Goal: Task Accomplishment & Management: Manage account settings

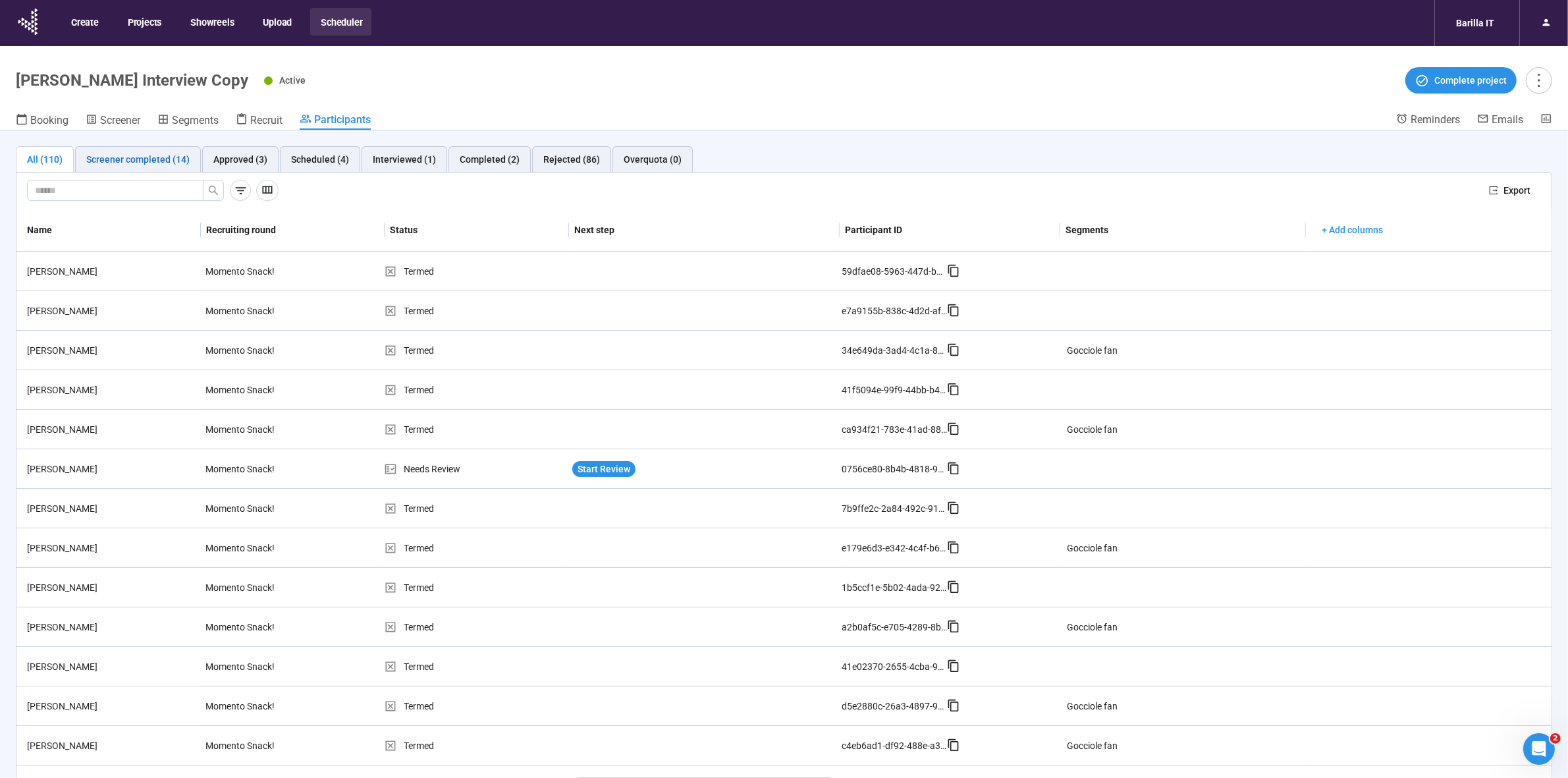
click at [130, 164] on div "Screener completed (14)" at bounding box center [138, 159] width 104 height 14
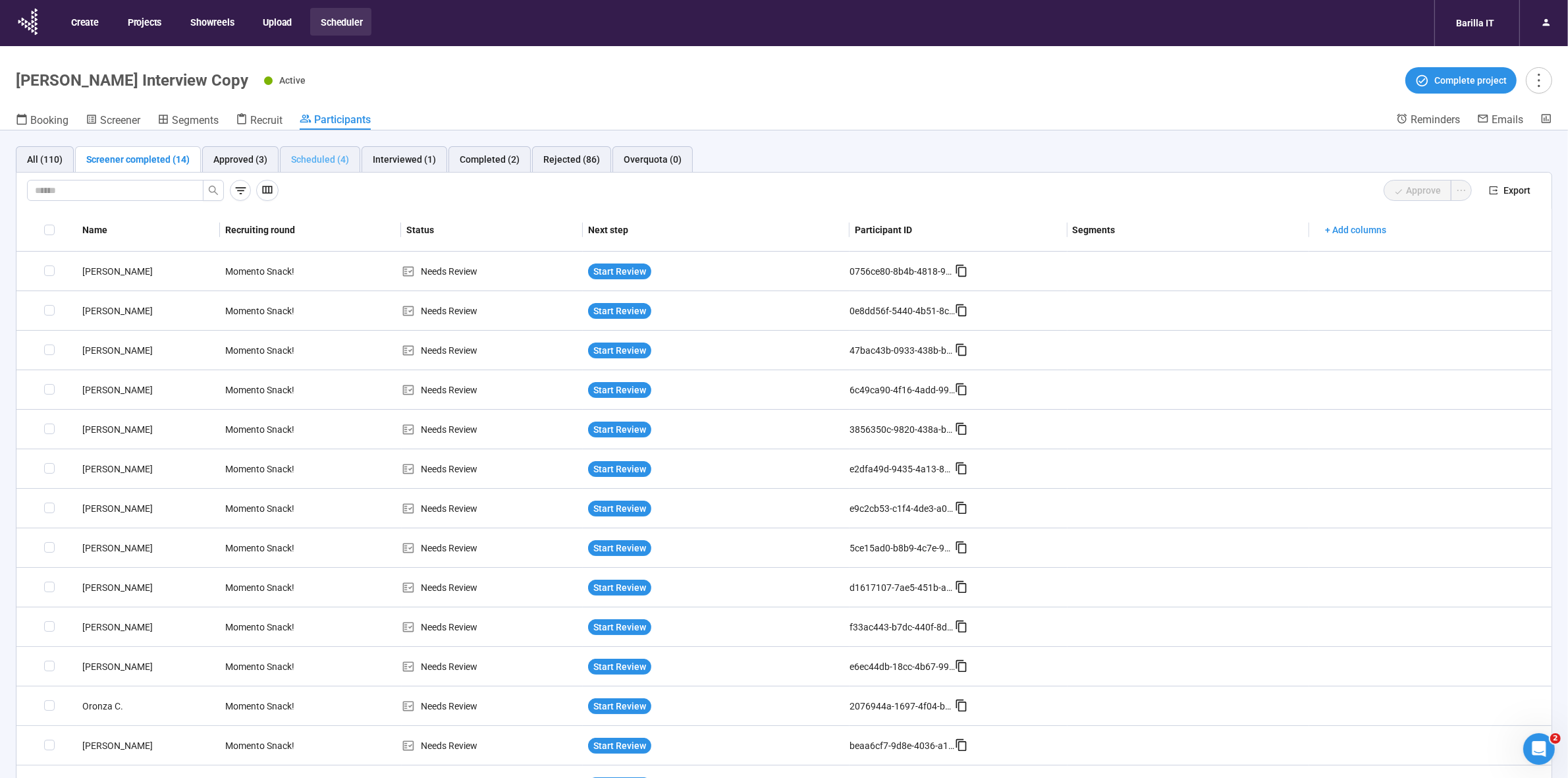
click at [313, 150] on div "Scheduled (4)" at bounding box center [320, 159] width 80 height 26
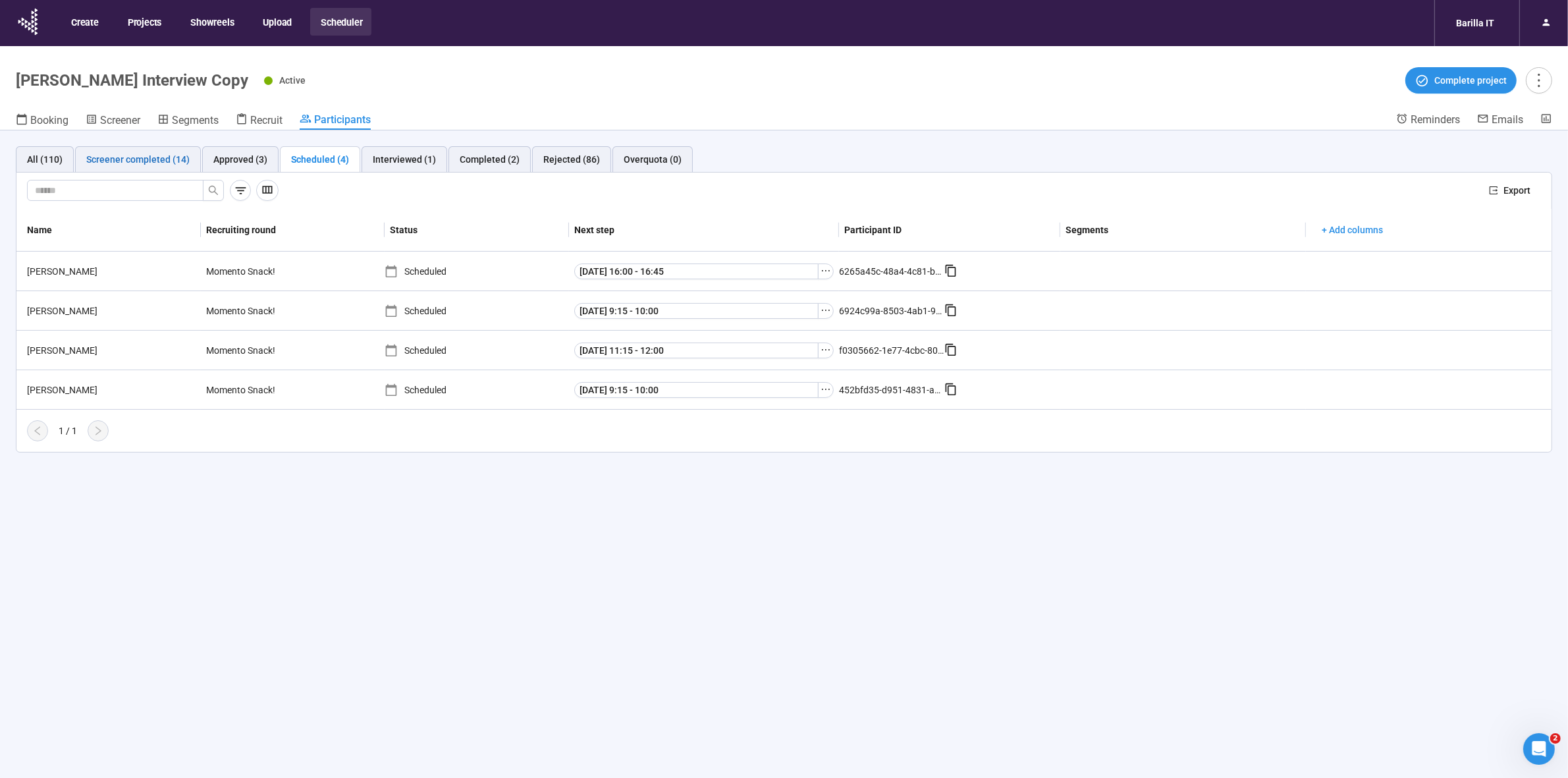
click at [129, 158] on div "Screener completed (14)" at bounding box center [138, 159] width 104 height 14
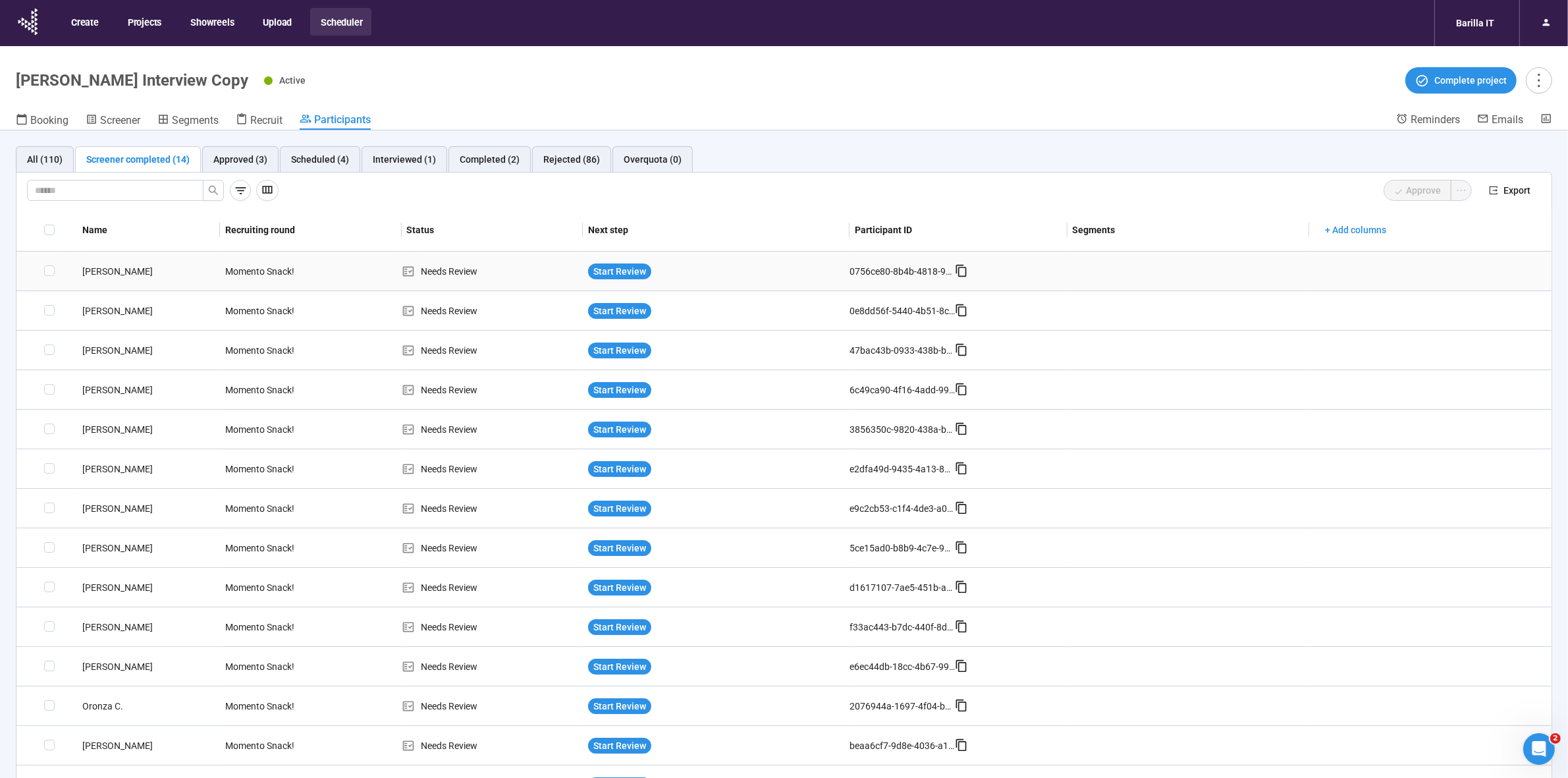
click at [110, 272] on div "[PERSON_NAME]" at bounding box center [149, 271] width 143 height 14
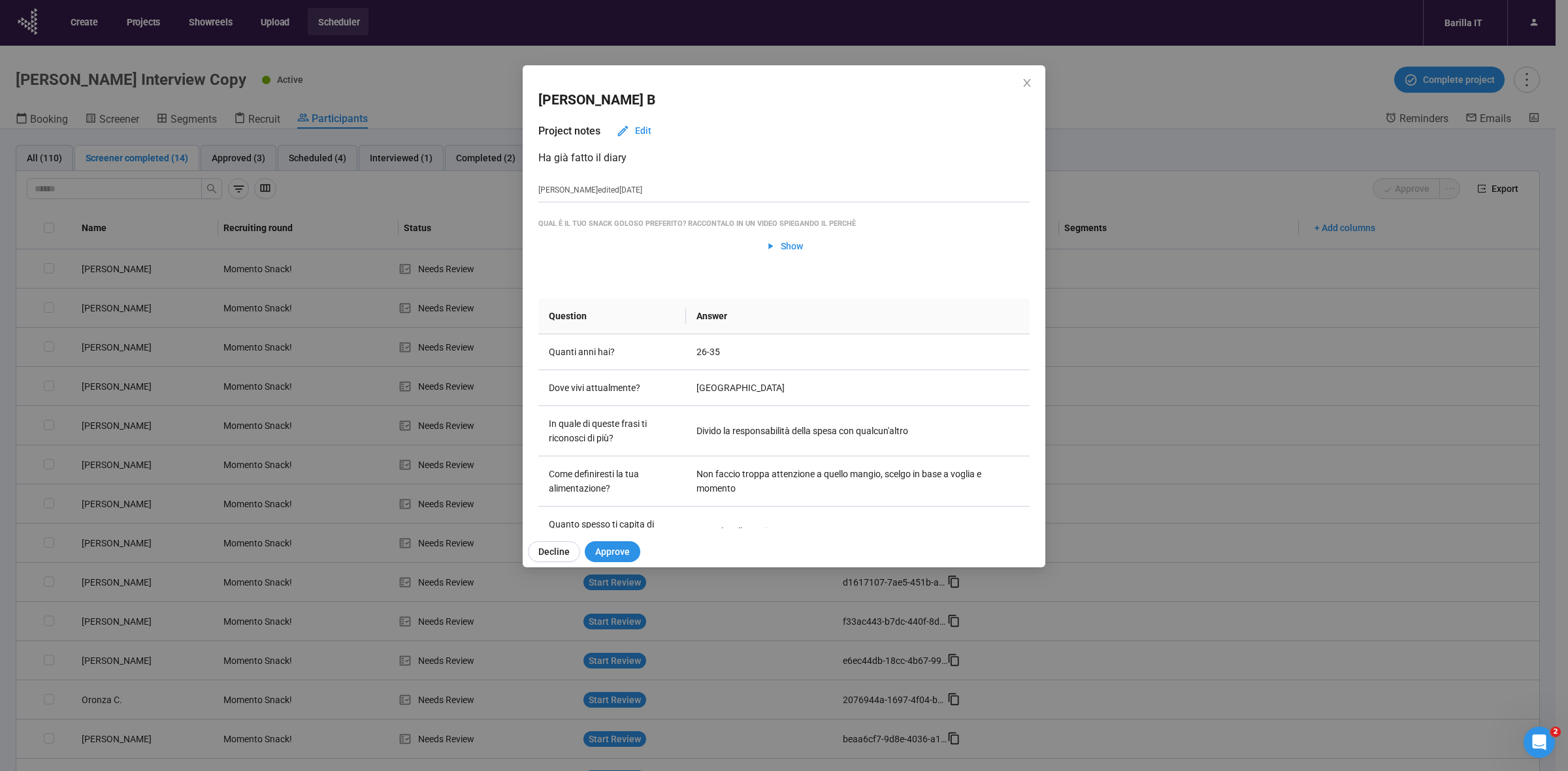
click at [109, 304] on div "[PERSON_NAME] Project notes Edit Ha già fatto il diary [PERSON_NAME] edited [DA…" at bounding box center [784, 386] width 1568 height 771
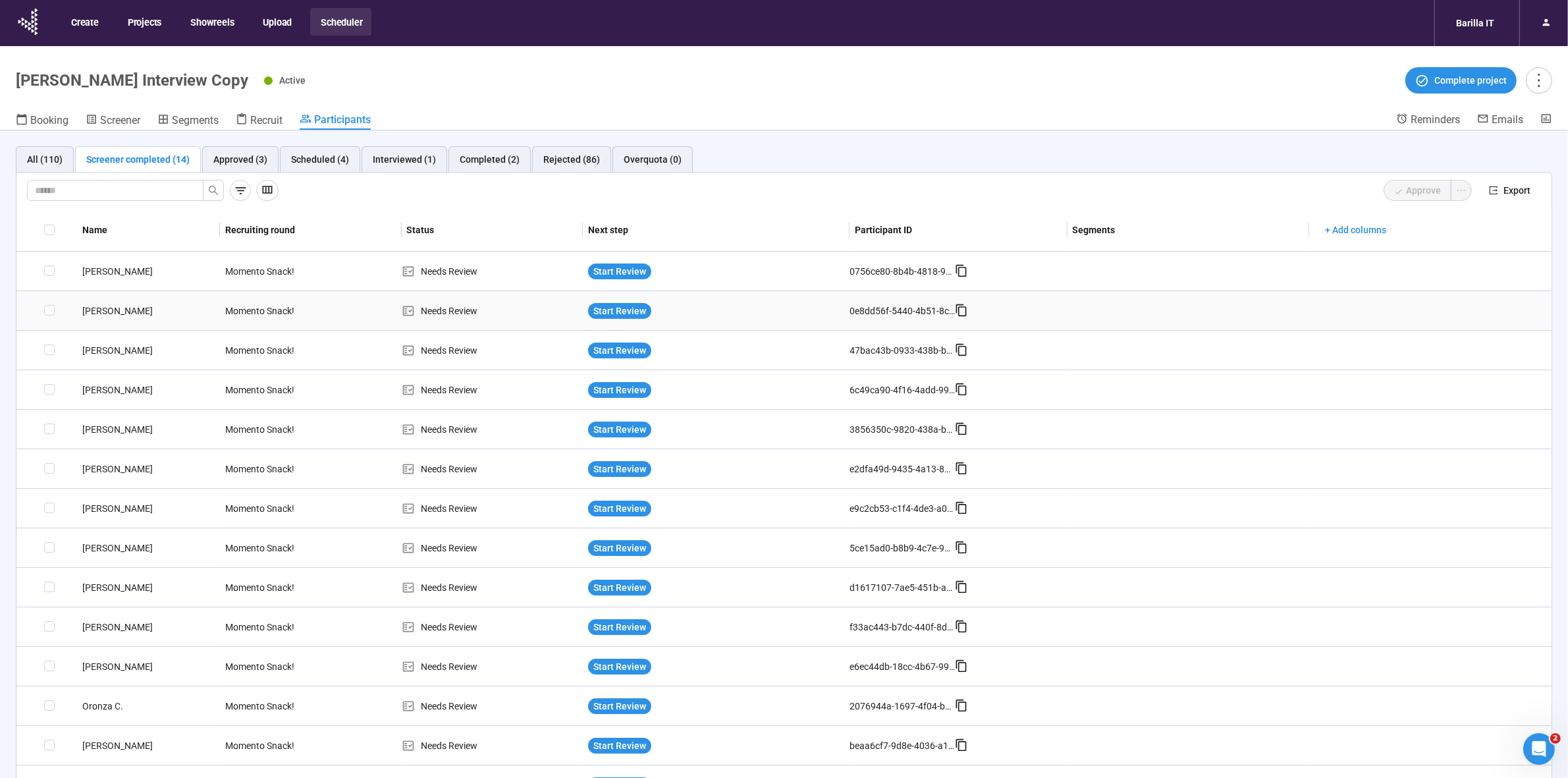
click at [114, 309] on div "[PERSON_NAME]" at bounding box center [149, 311] width 143 height 14
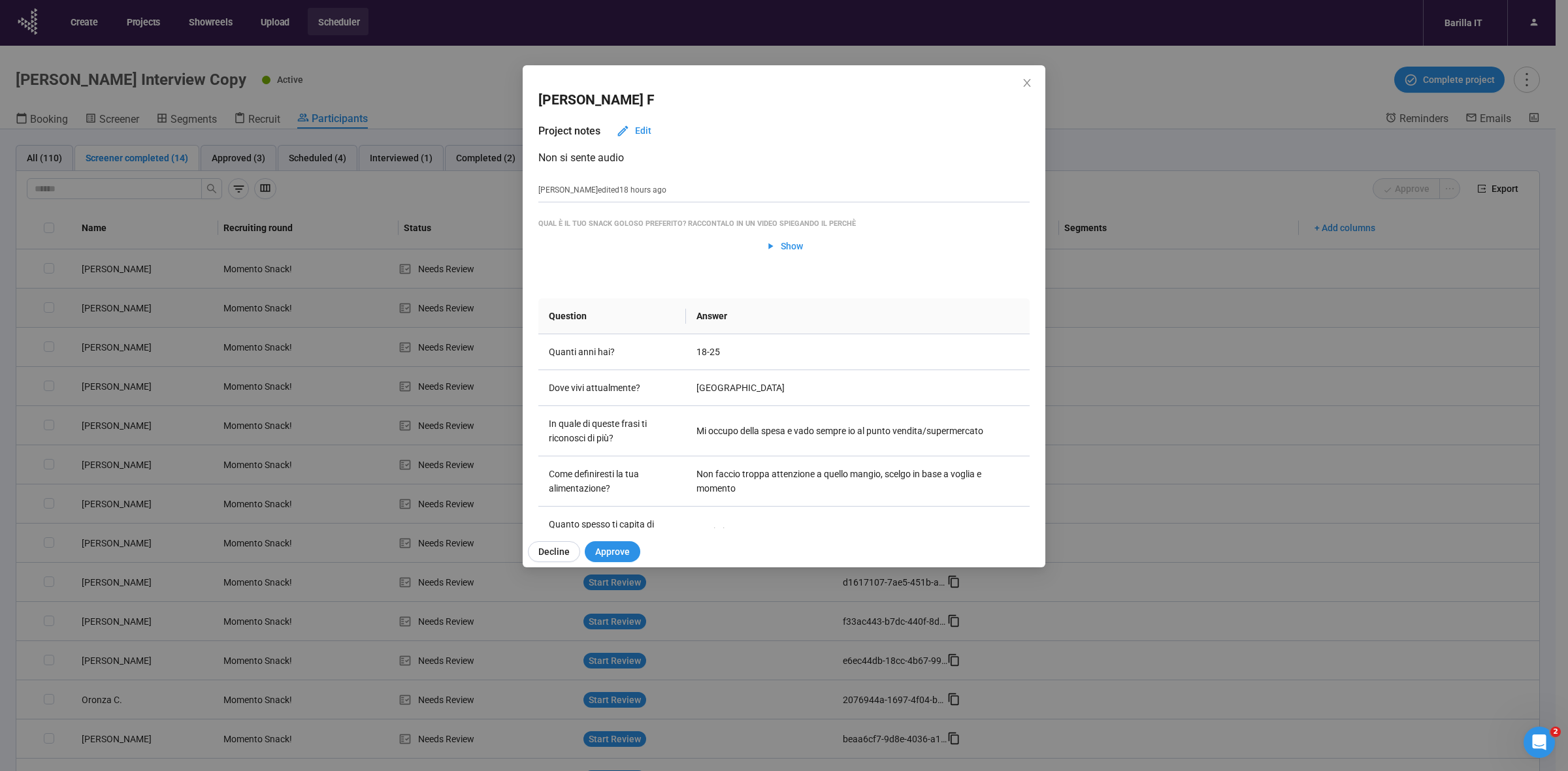
click at [113, 306] on div "[PERSON_NAME] F Project notes Edit Non si sente audio [PERSON_NAME] edited 18 h…" at bounding box center [784, 386] width 1568 height 771
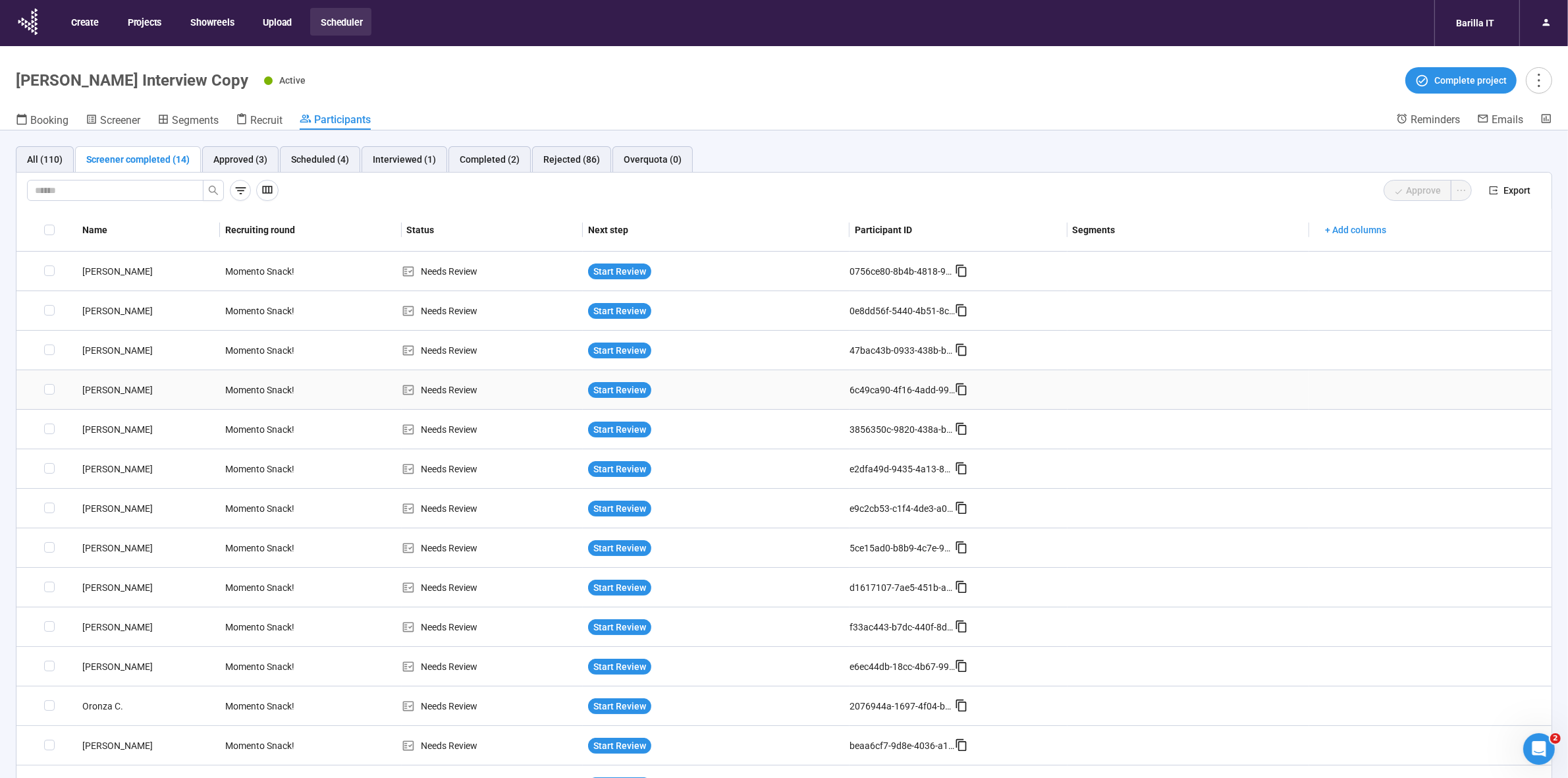
click at [107, 391] on div "[PERSON_NAME]" at bounding box center [149, 390] width 143 height 14
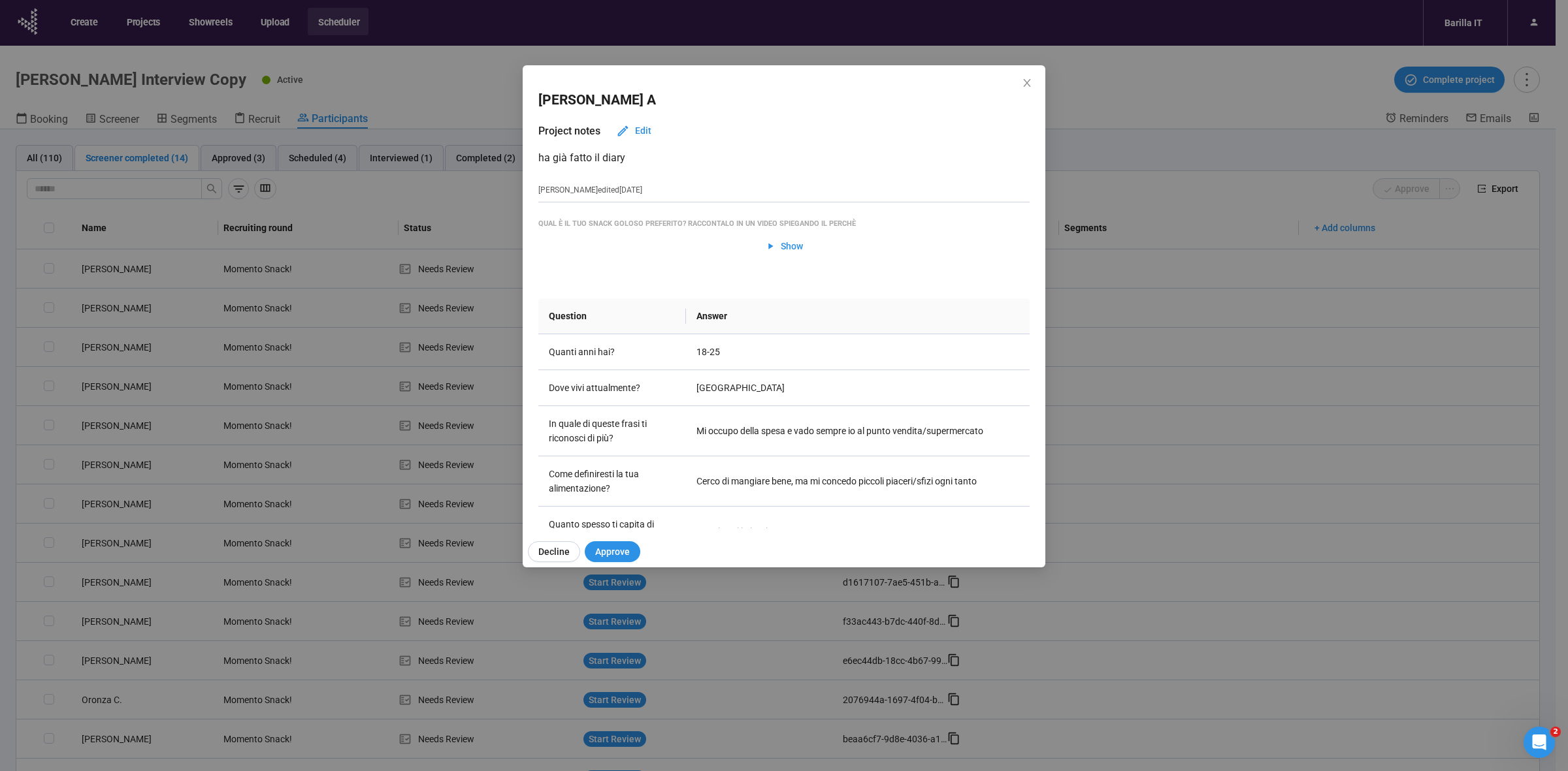
click at [103, 403] on div "[PERSON_NAME] A Project notes Edit ha già fatto il diary [PERSON_NAME] edited […" at bounding box center [784, 386] width 1568 height 771
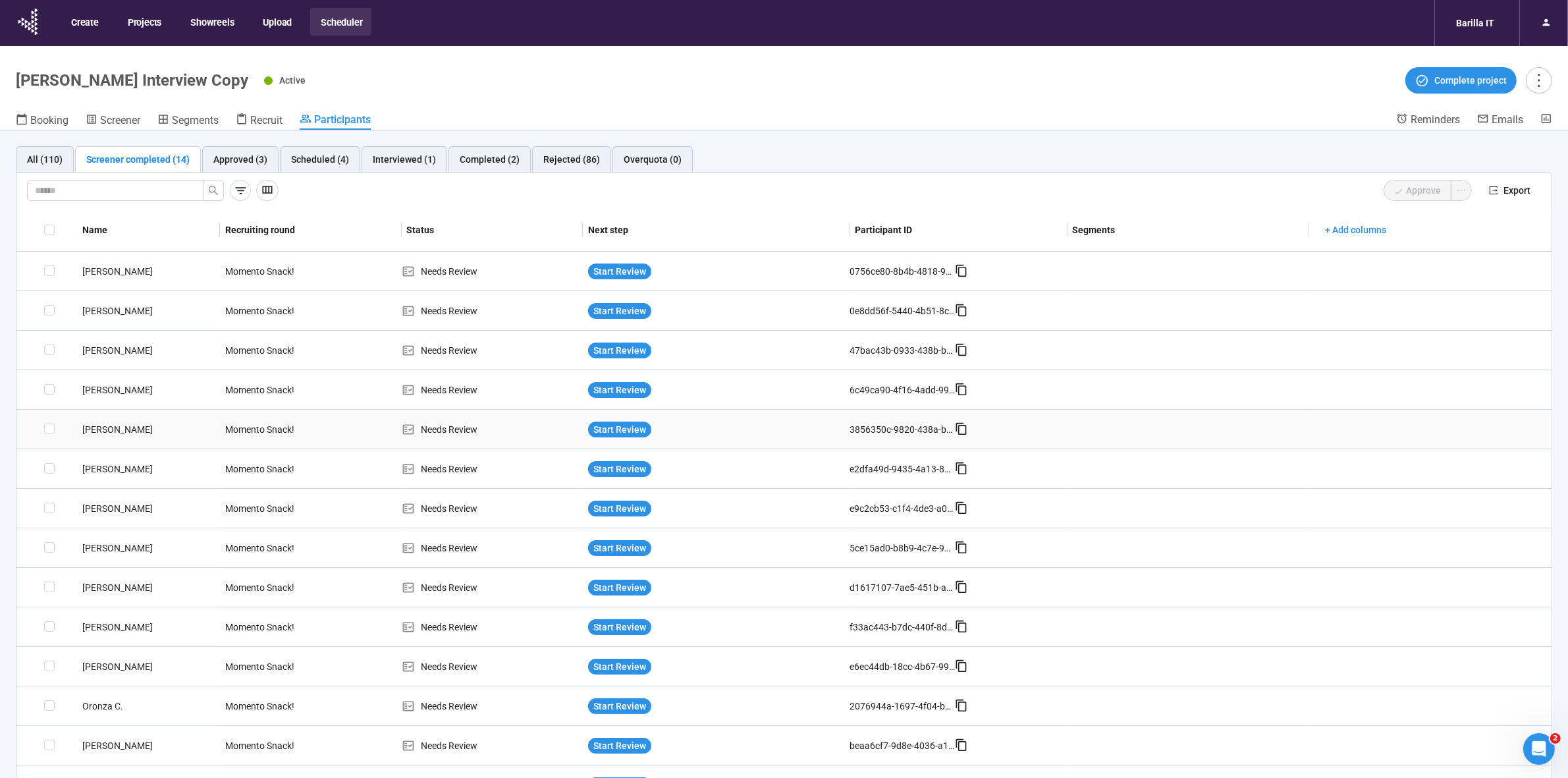
click at [101, 430] on div "[PERSON_NAME]" at bounding box center [149, 429] width 143 height 14
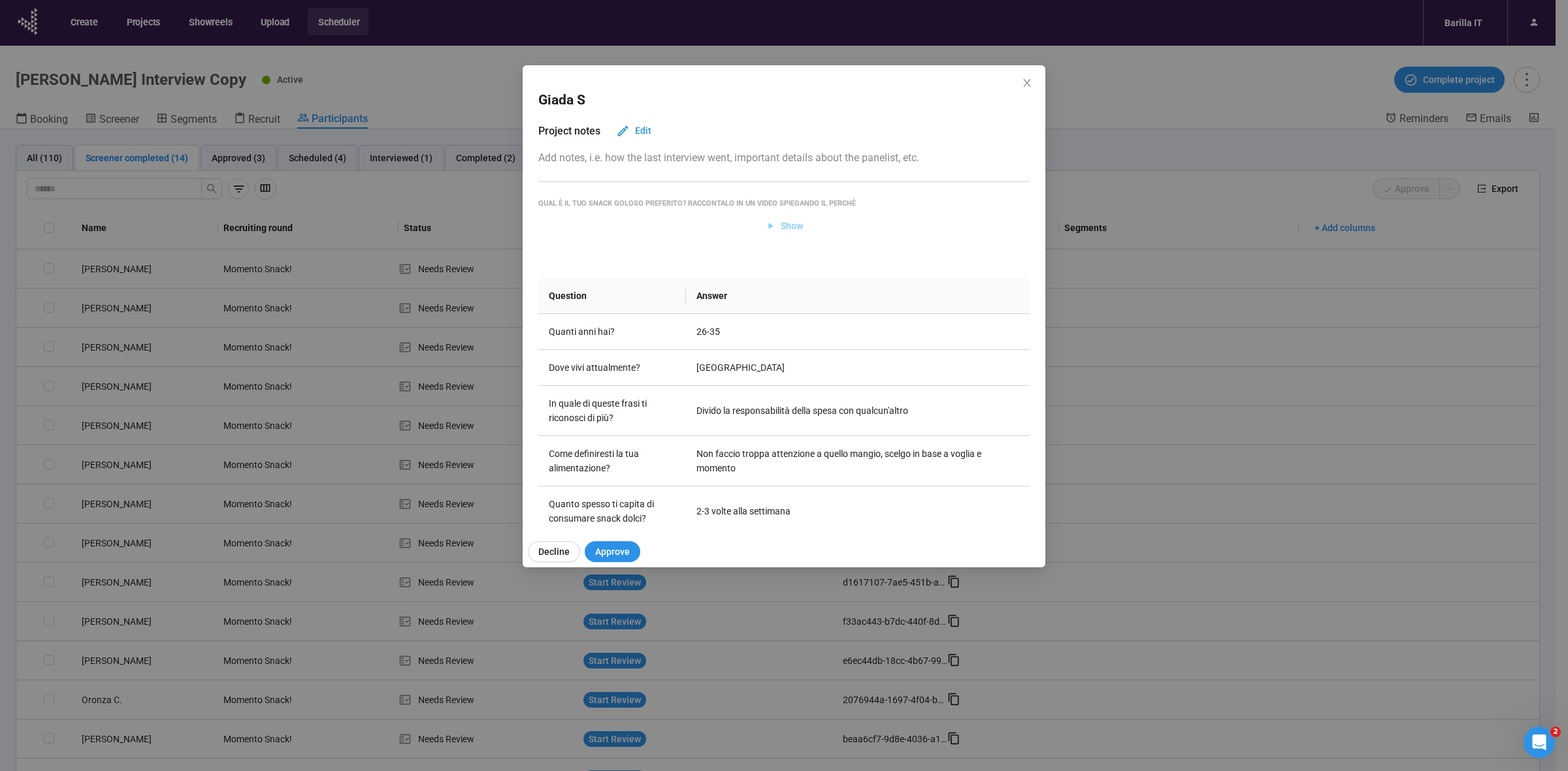
click at [772, 224] on span "Show" at bounding box center [785, 225] width 39 height 14
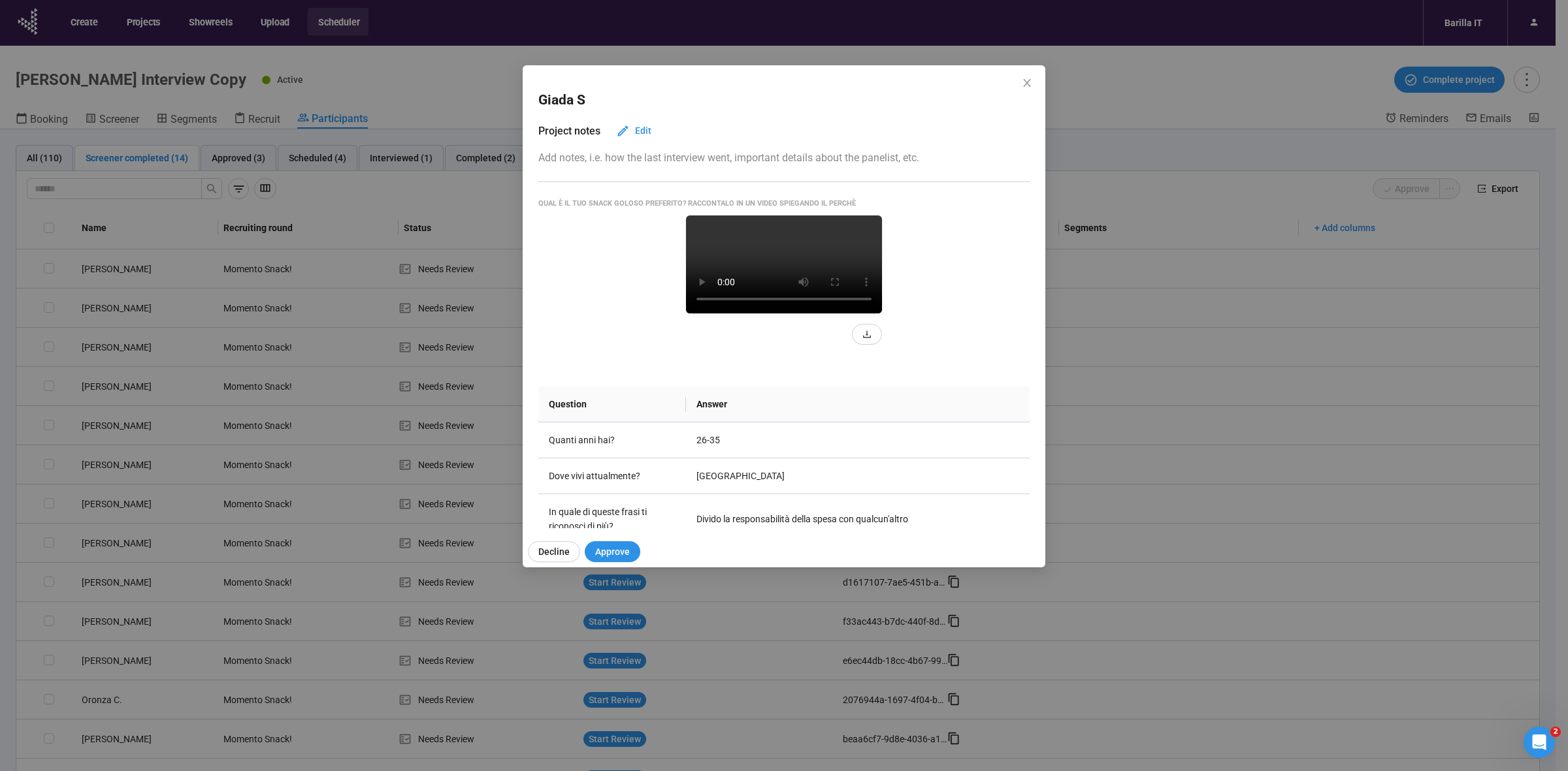
click at [783, 313] on video at bounding box center [783, 265] width 196 height 98
click at [686, 313] on video at bounding box center [783, 265] width 196 height 98
click at [642, 128] on span "Edit" at bounding box center [643, 130] width 16 height 14
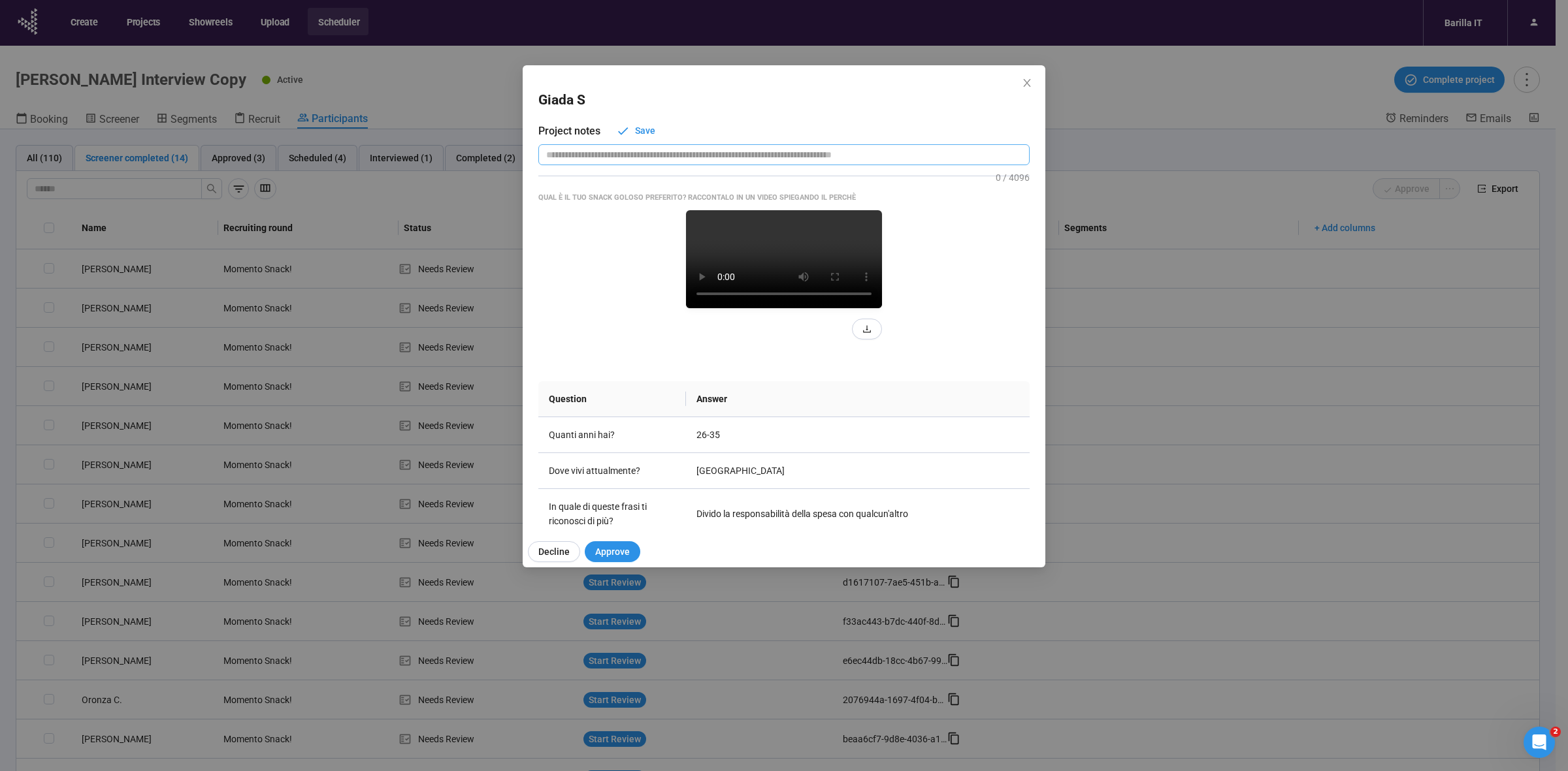
click at [628, 148] on textarea at bounding box center [784, 155] width 491 height 22
type textarea "*"
type textarea "**"
type textarea "****"
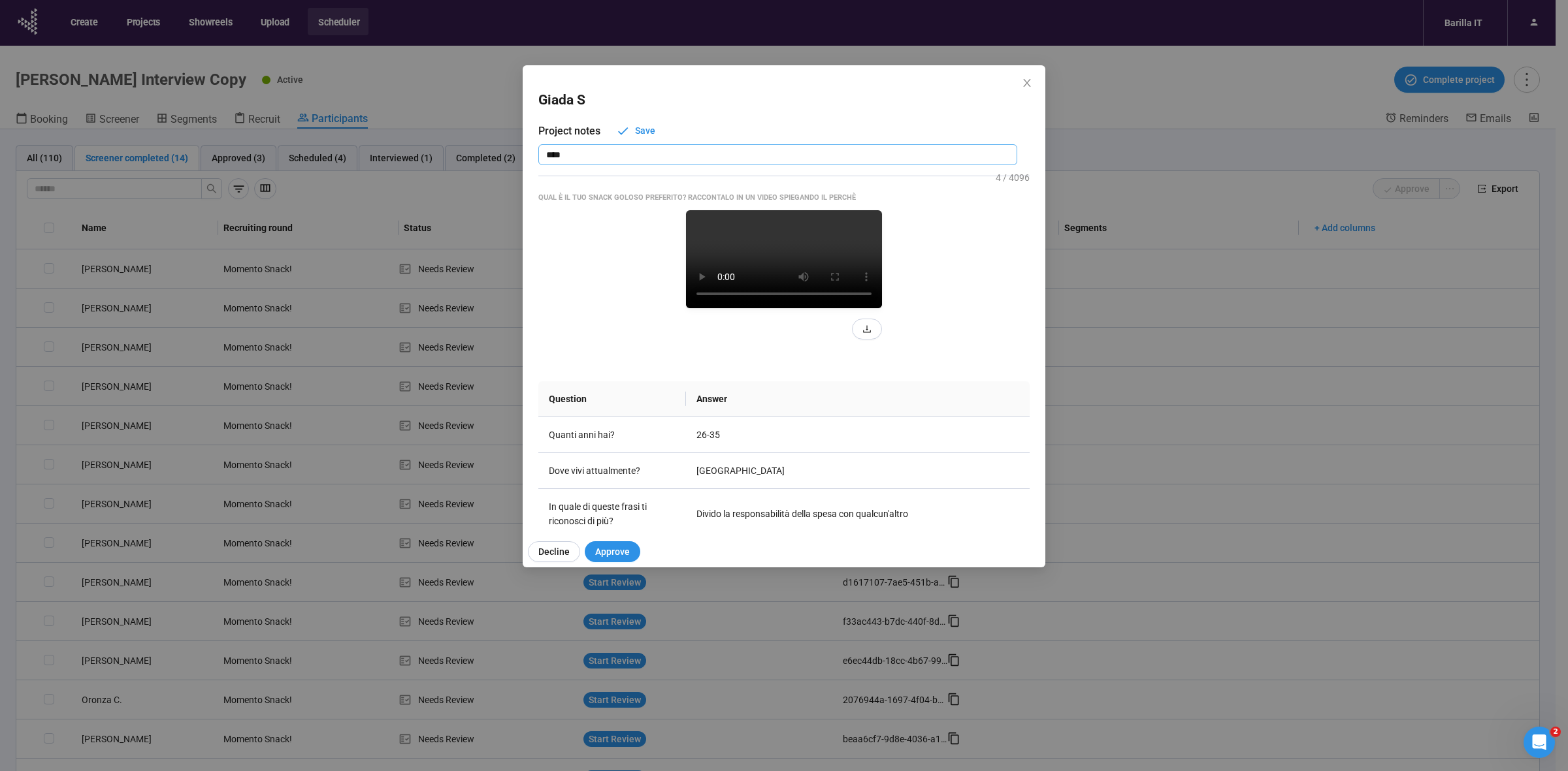
type textarea "*****"
type textarea "******"
type textarea "********"
type textarea "*********"
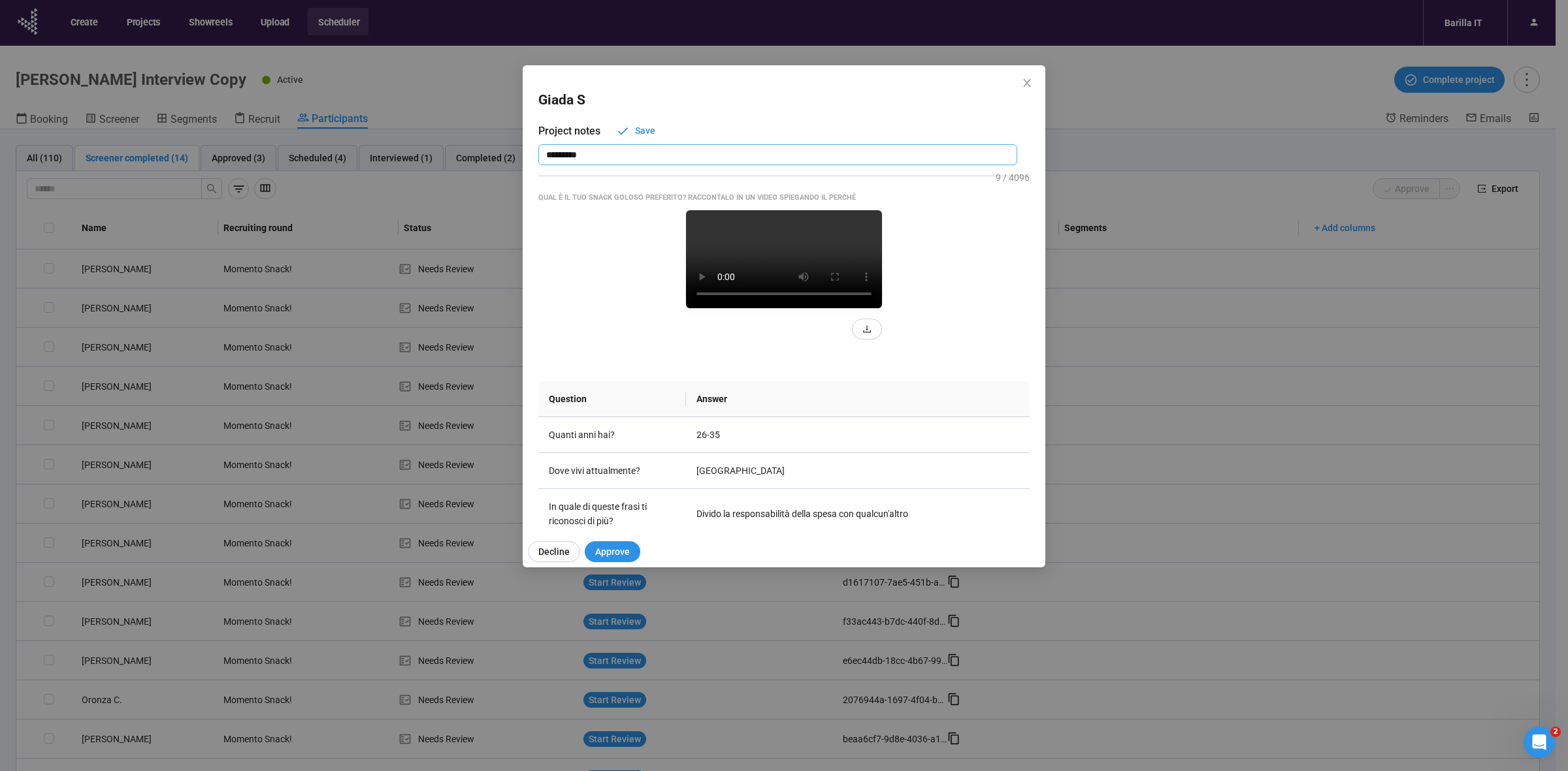
type textarea "**********"
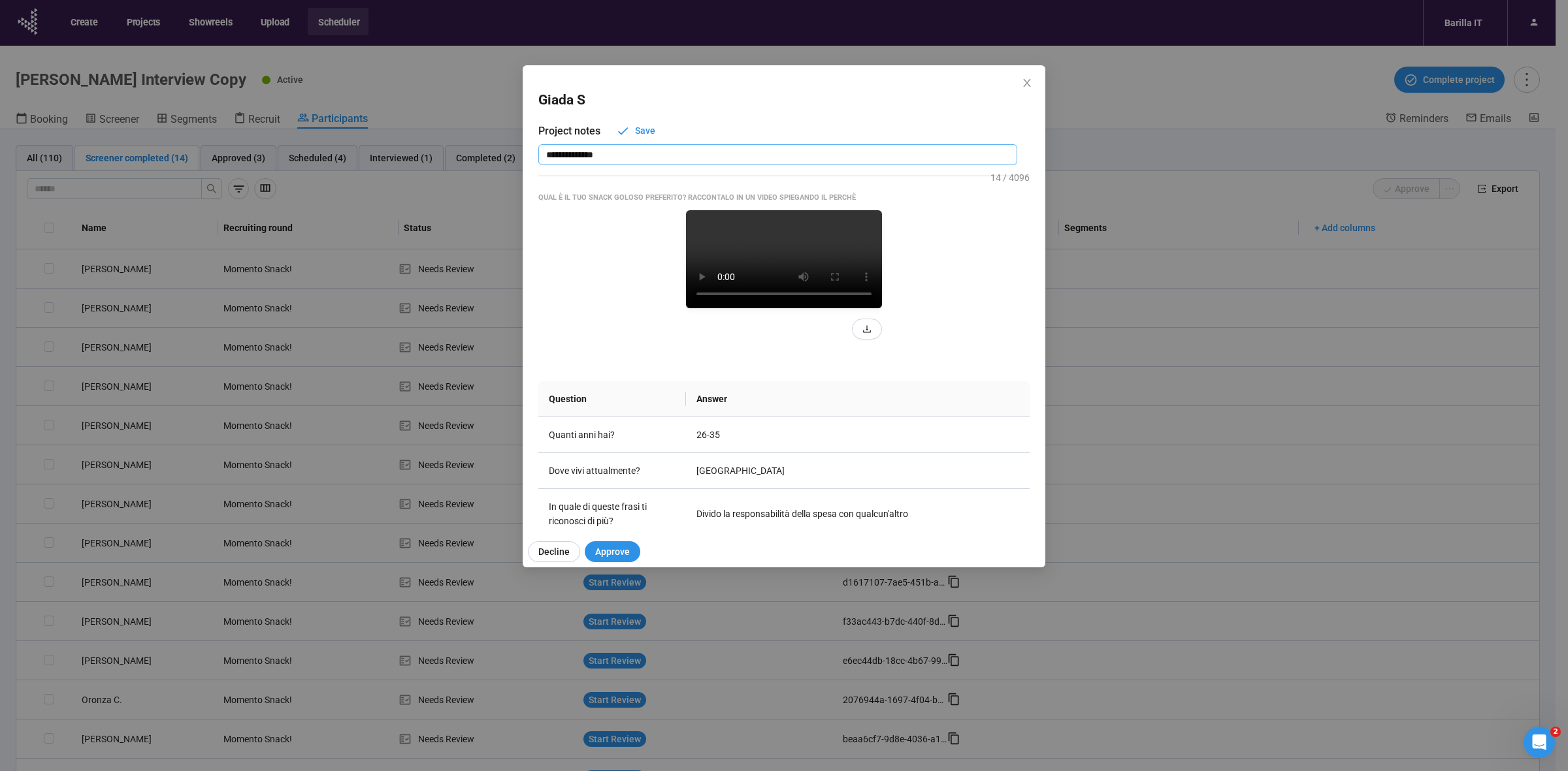
type textarea "**********"
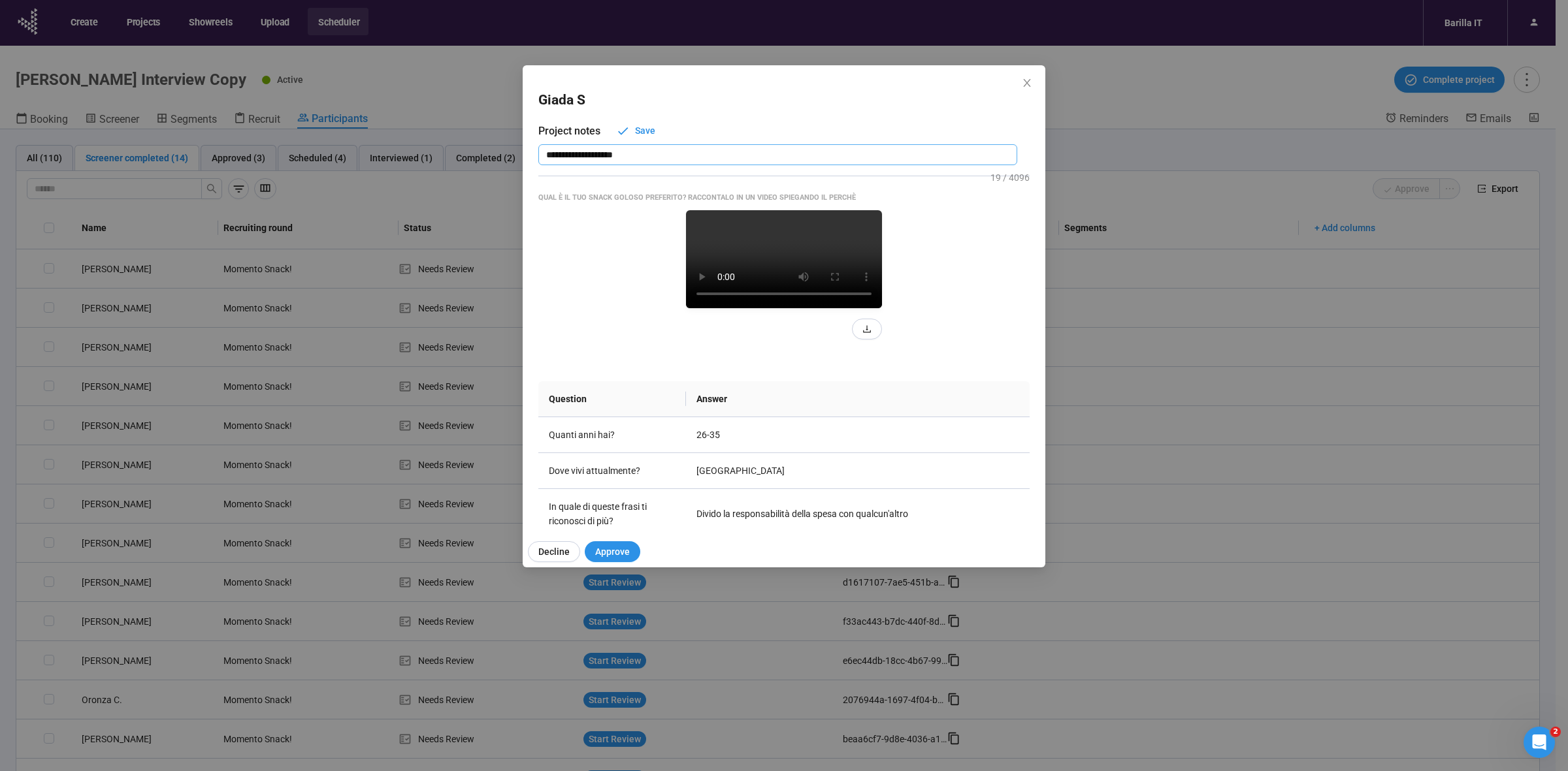
type textarea "**********"
click at [648, 132] on span "Save" at bounding box center [645, 130] width 20 height 14
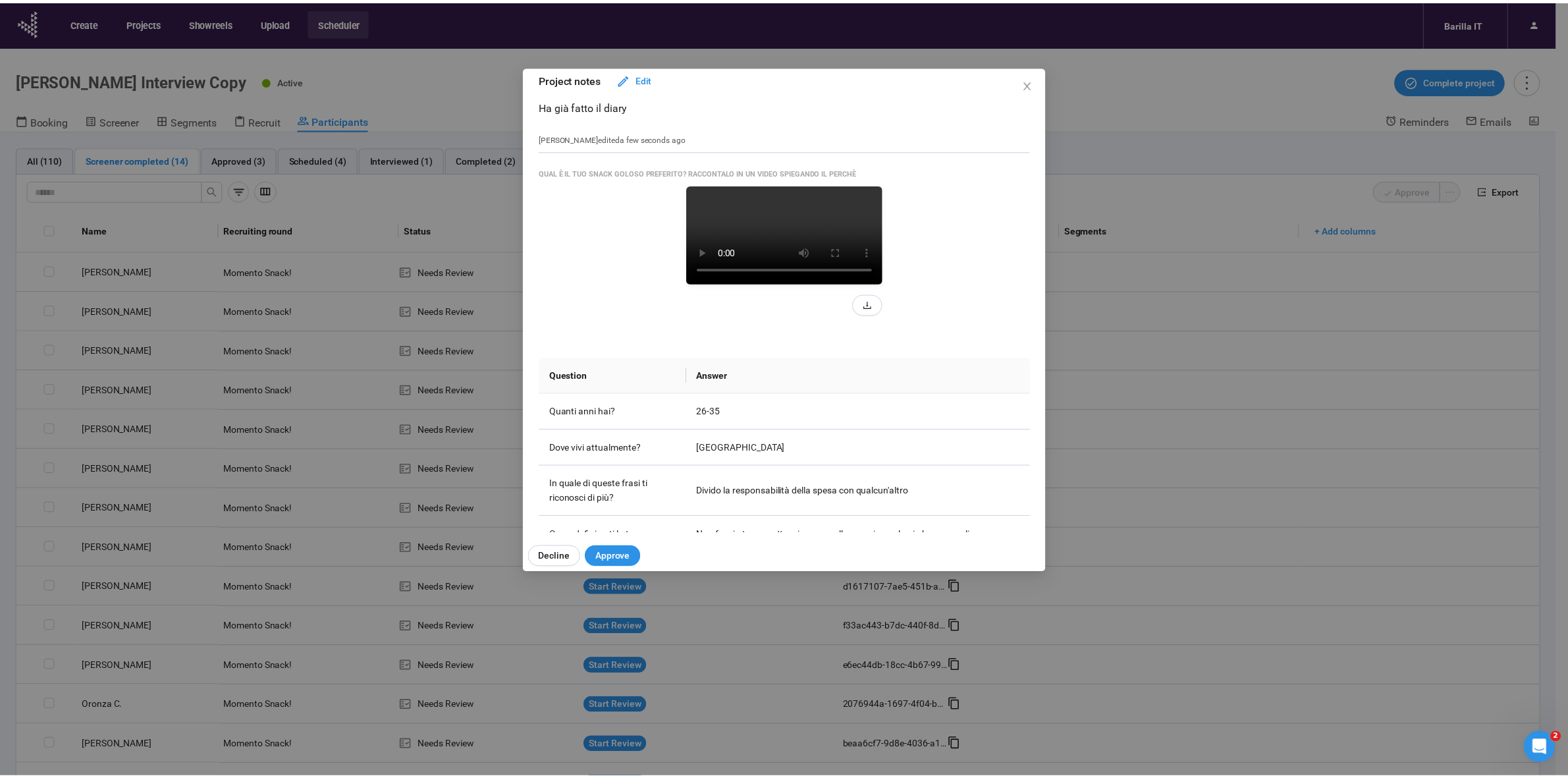
scroll to position [83, 0]
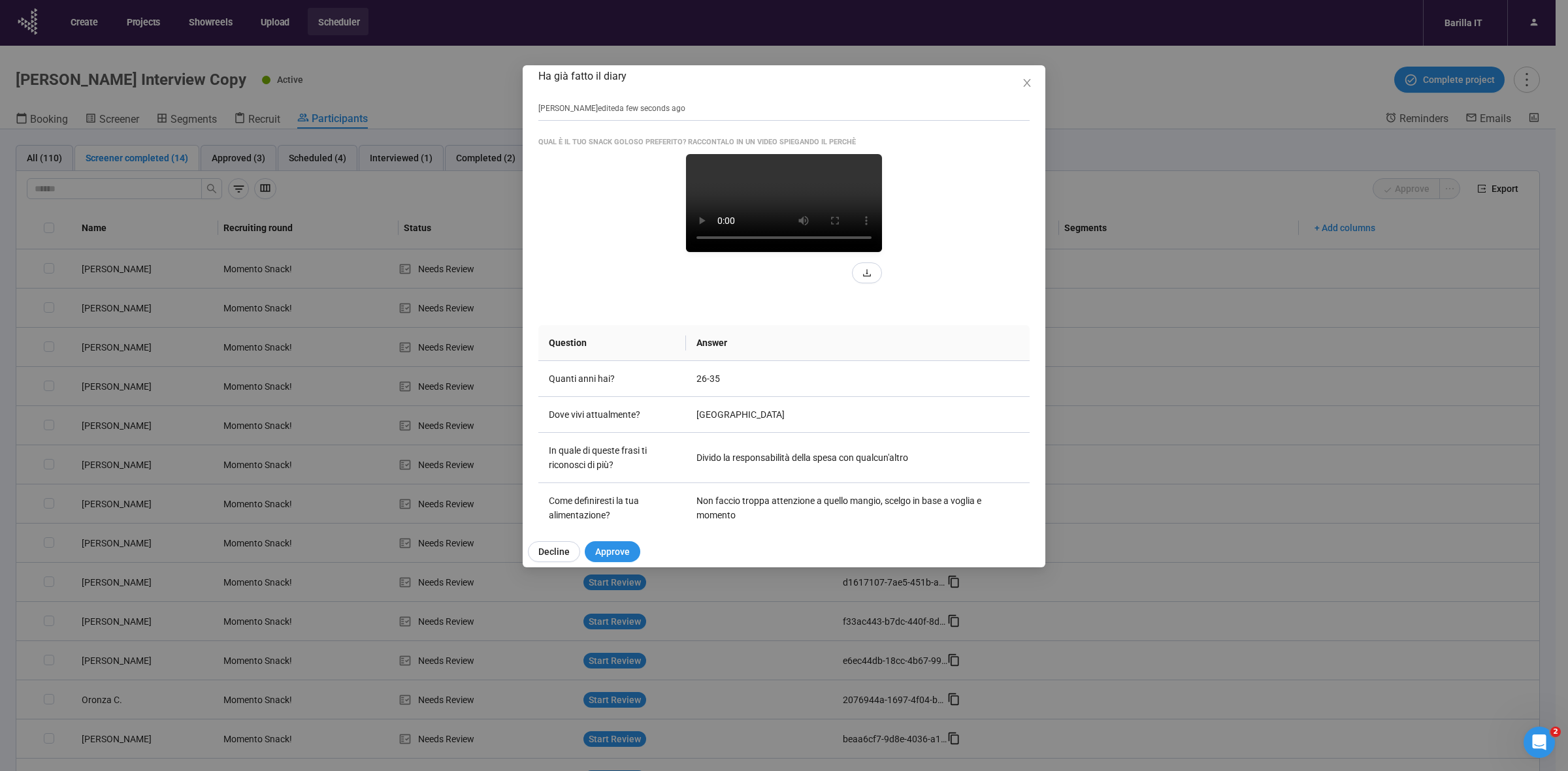
click at [1, 447] on div "[PERSON_NAME] S Project notes Edit Ha già fatto il diary [PERSON_NAME] edited a…" at bounding box center [784, 386] width 1568 height 771
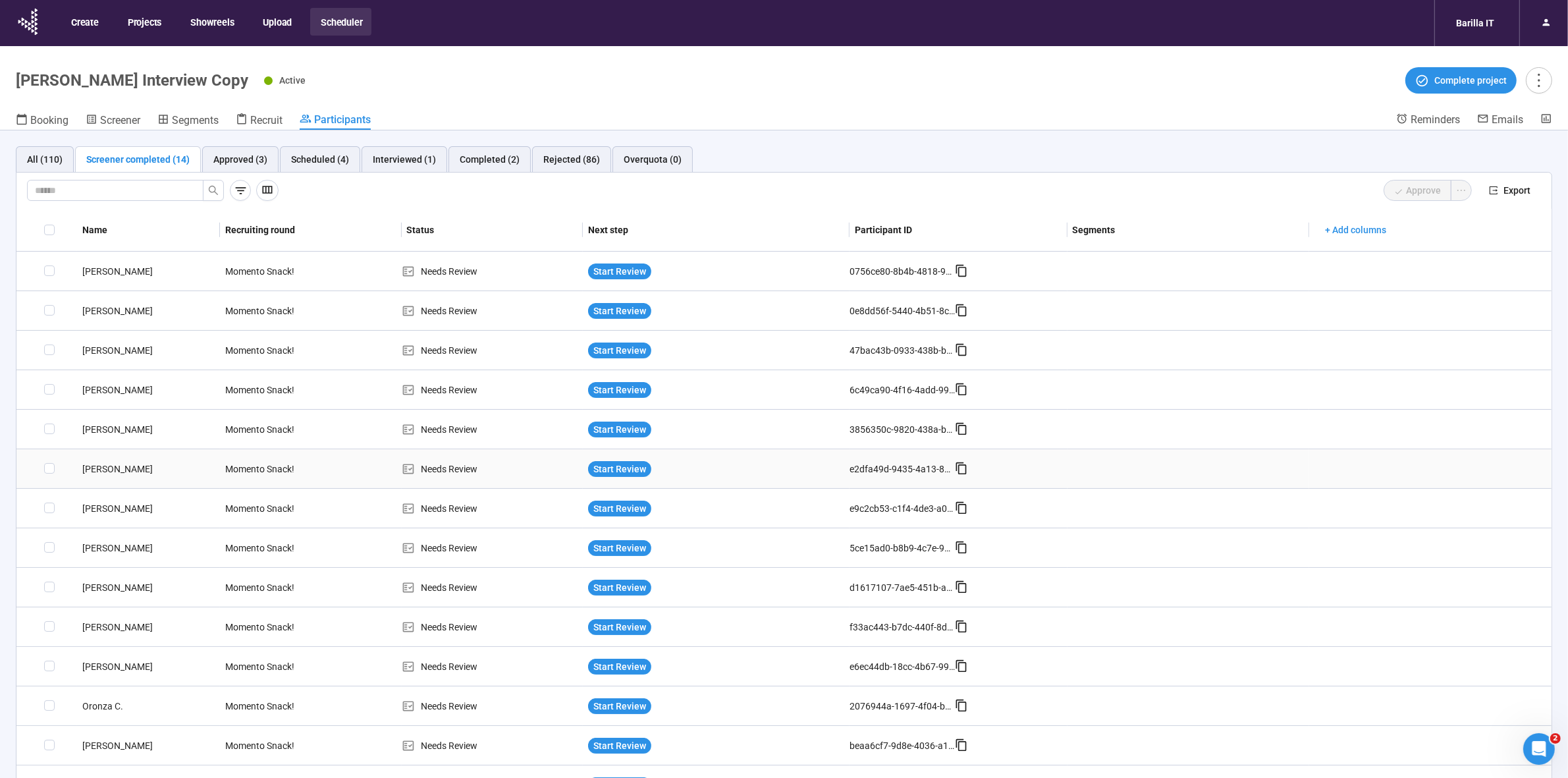
click at [92, 466] on div "[PERSON_NAME]" at bounding box center [149, 469] width 143 height 14
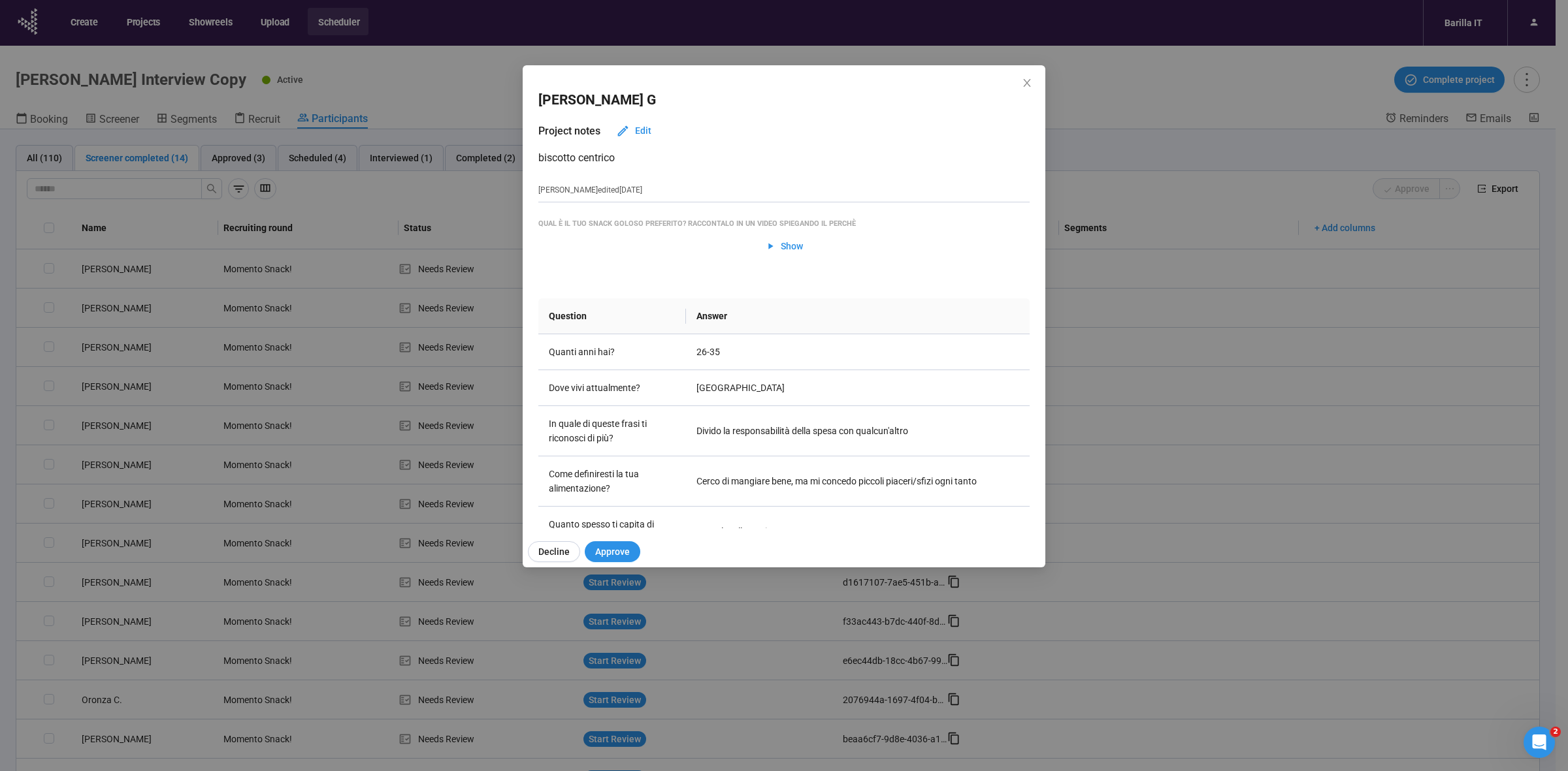
click at [83, 467] on div "[PERSON_NAME] Project notes Edit biscotto centrico [PERSON_NAME] edited [DATE] …" at bounding box center [784, 386] width 1568 height 771
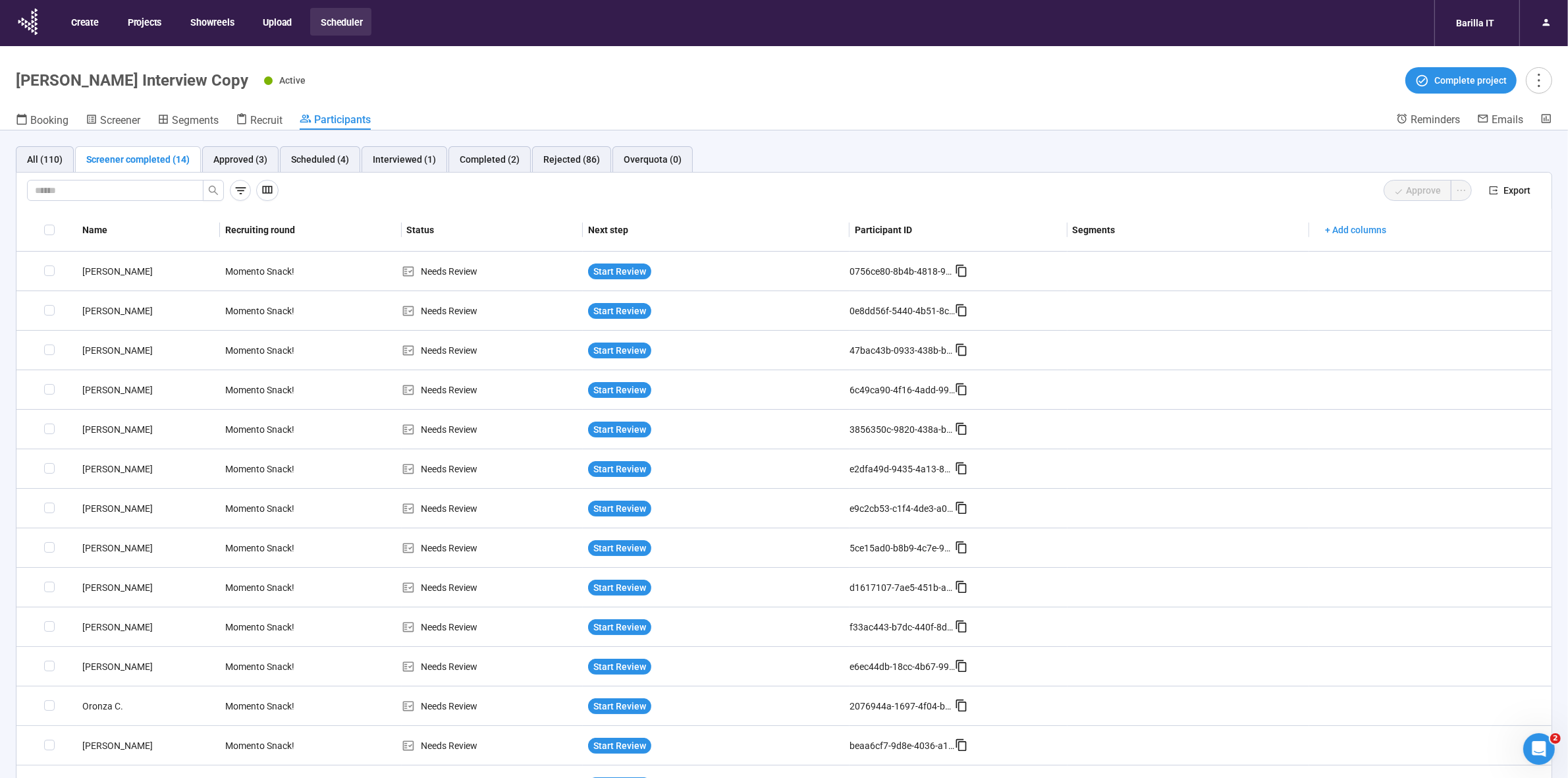
click at [100, 508] on div "[PERSON_NAME]" at bounding box center [149, 508] width 143 height 14
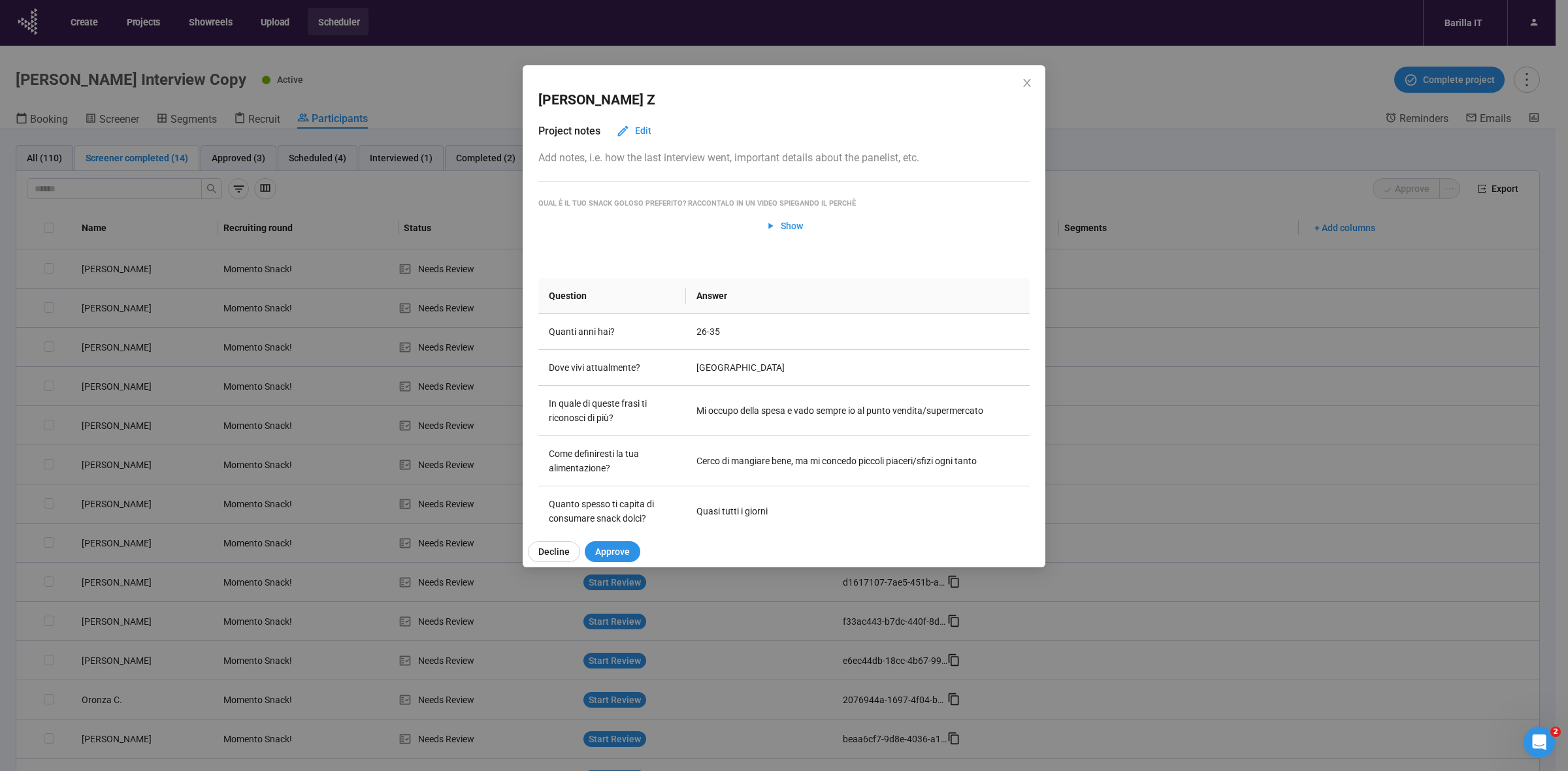
click at [99, 503] on div "[PERSON_NAME] Project notes Edit Add notes, i.e. how the last interview went, i…" at bounding box center [784, 386] width 1568 height 771
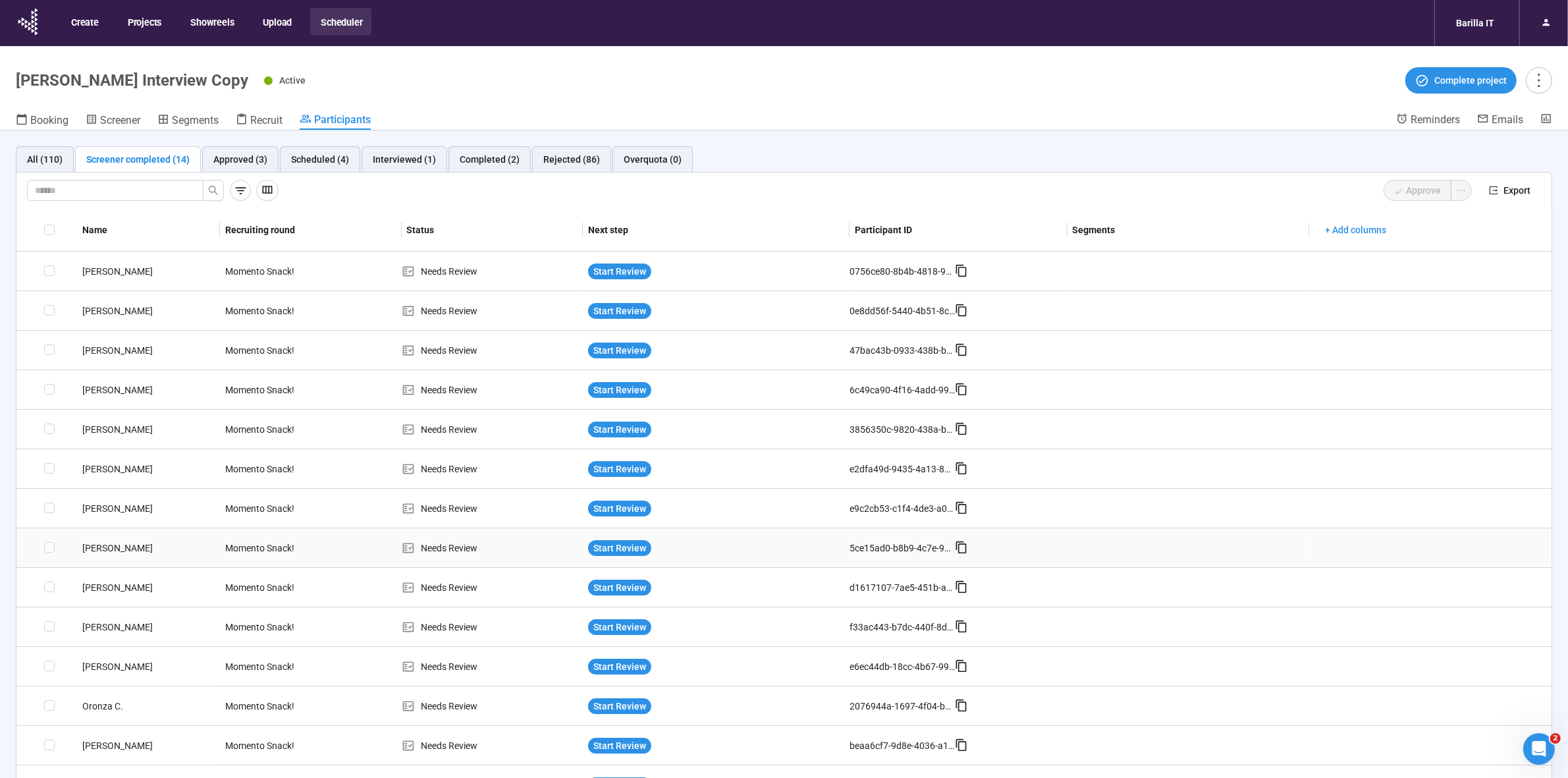
click at [110, 551] on div "[PERSON_NAME]" at bounding box center [149, 547] width 143 height 14
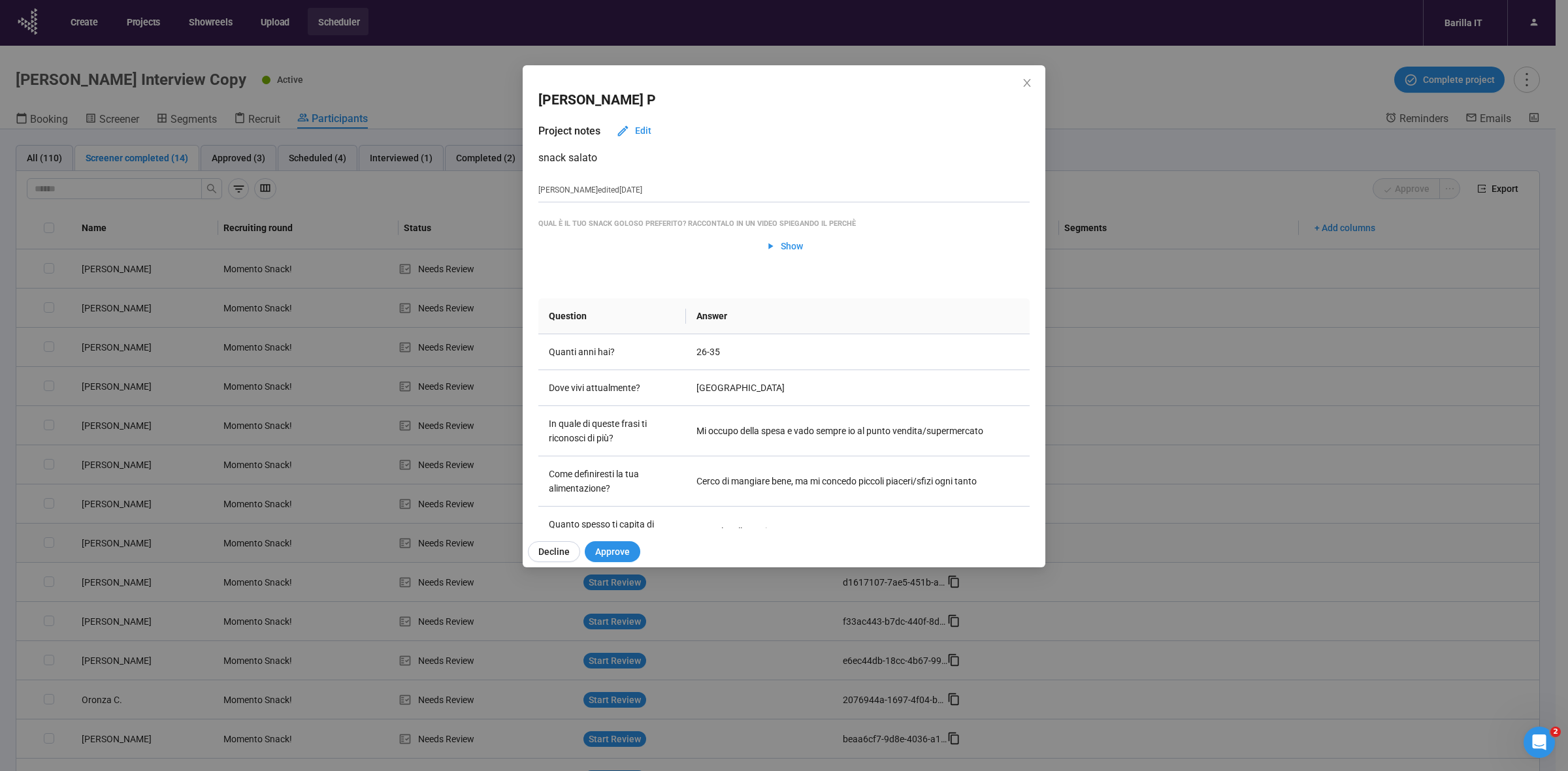
click at [109, 546] on div "[PERSON_NAME] P Project notes Edit snack [PERSON_NAME] edited [DATE] Qual è il …" at bounding box center [784, 386] width 1568 height 771
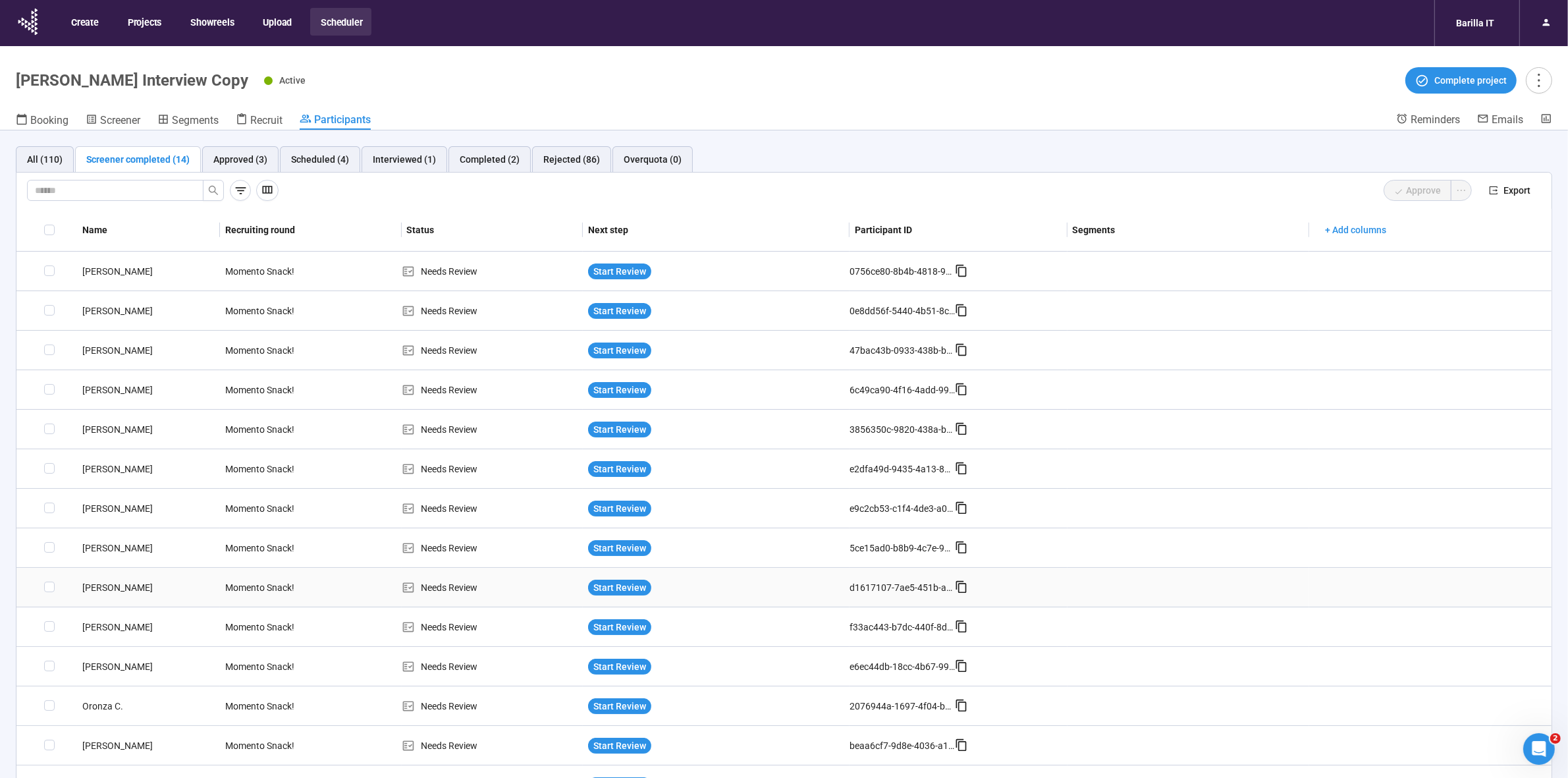
click at [113, 581] on div "[PERSON_NAME]" at bounding box center [149, 587] width 143 height 14
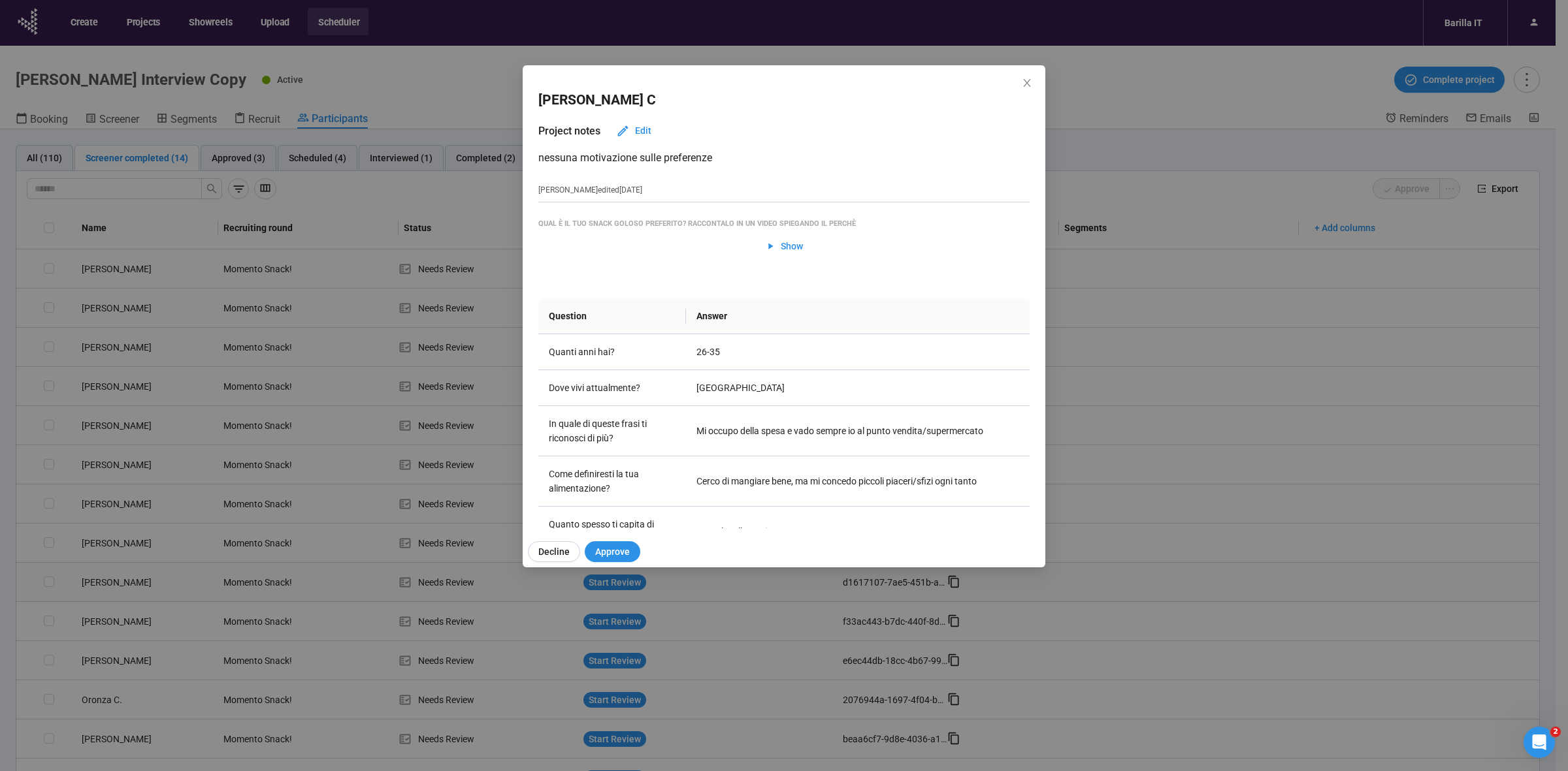
click at [112, 576] on div "[PERSON_NAME] Project notes Edit nessuna motivazione sulle preferenze [PERSON_N…" at bounding box center [784, 386] width 1568 height 771
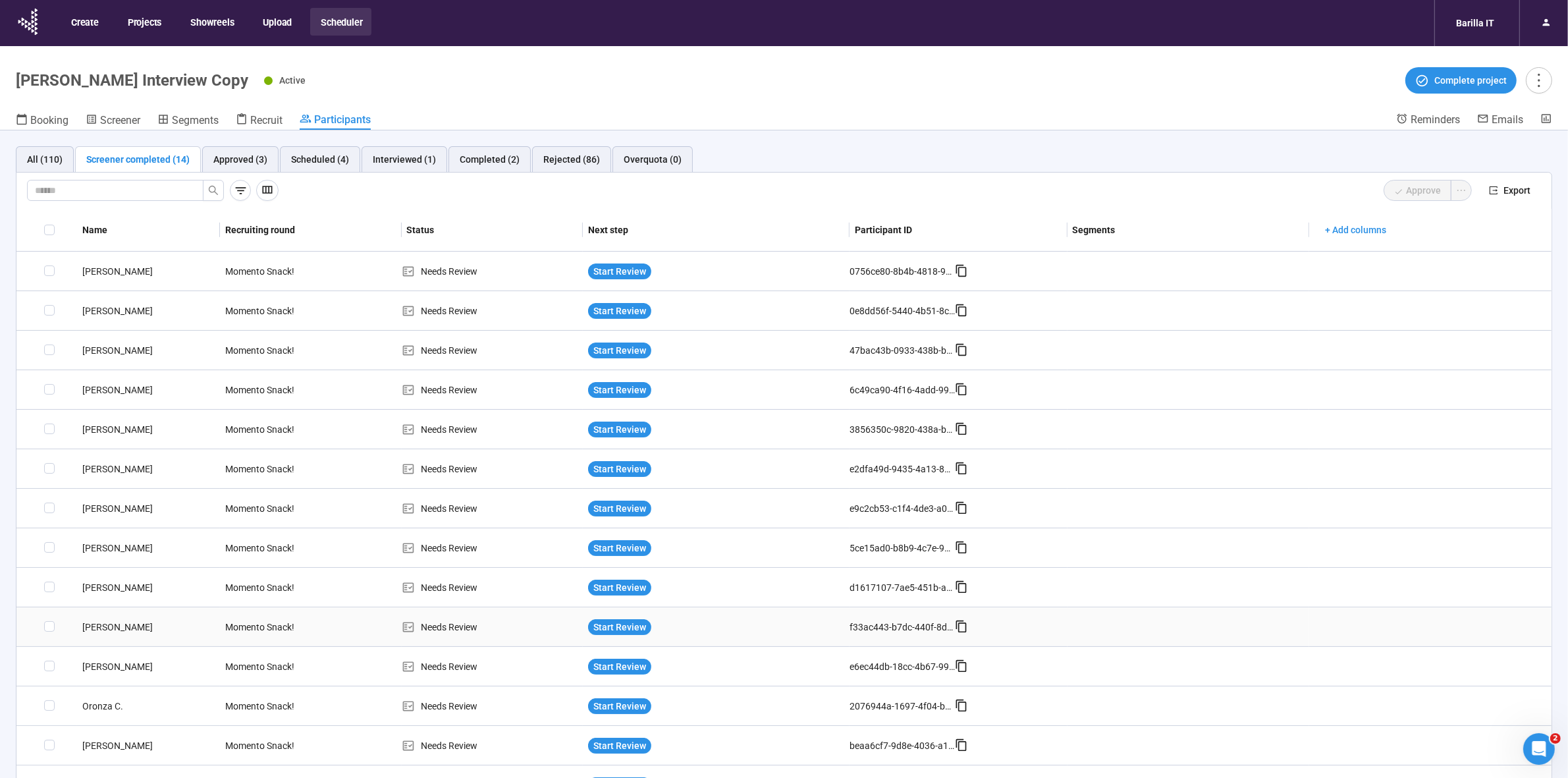
click at [122, 627] on div "[PERSON_NAME]" at bounding box center [149, 627] width 143 height 14
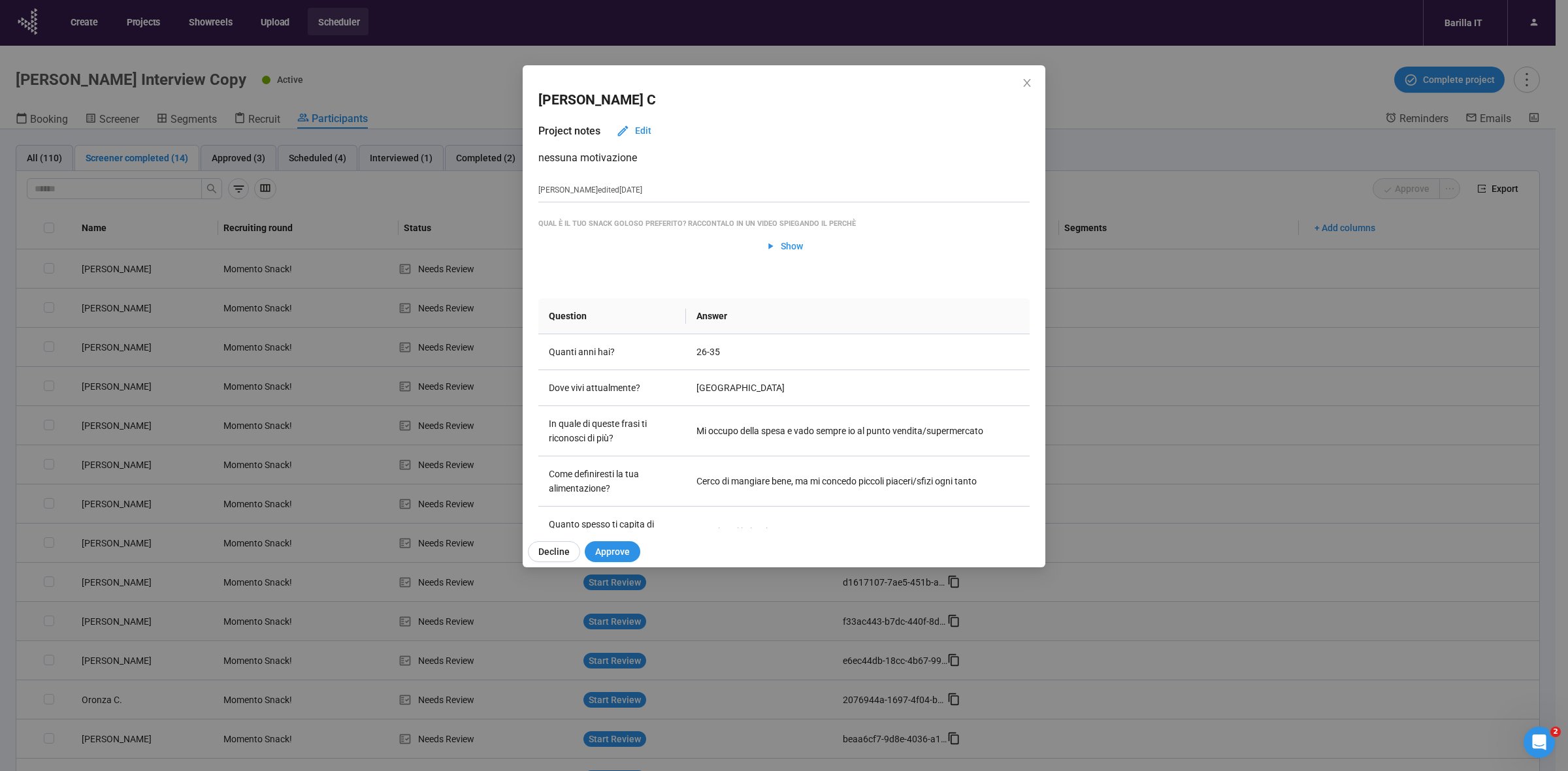
click at [121, 621] on div "[PERSON_NAME] Project notes Edit nessuna motivazione [PERSON_NAME] edited [DATE…" at bounding box center [784, 386] width 1568 height 771
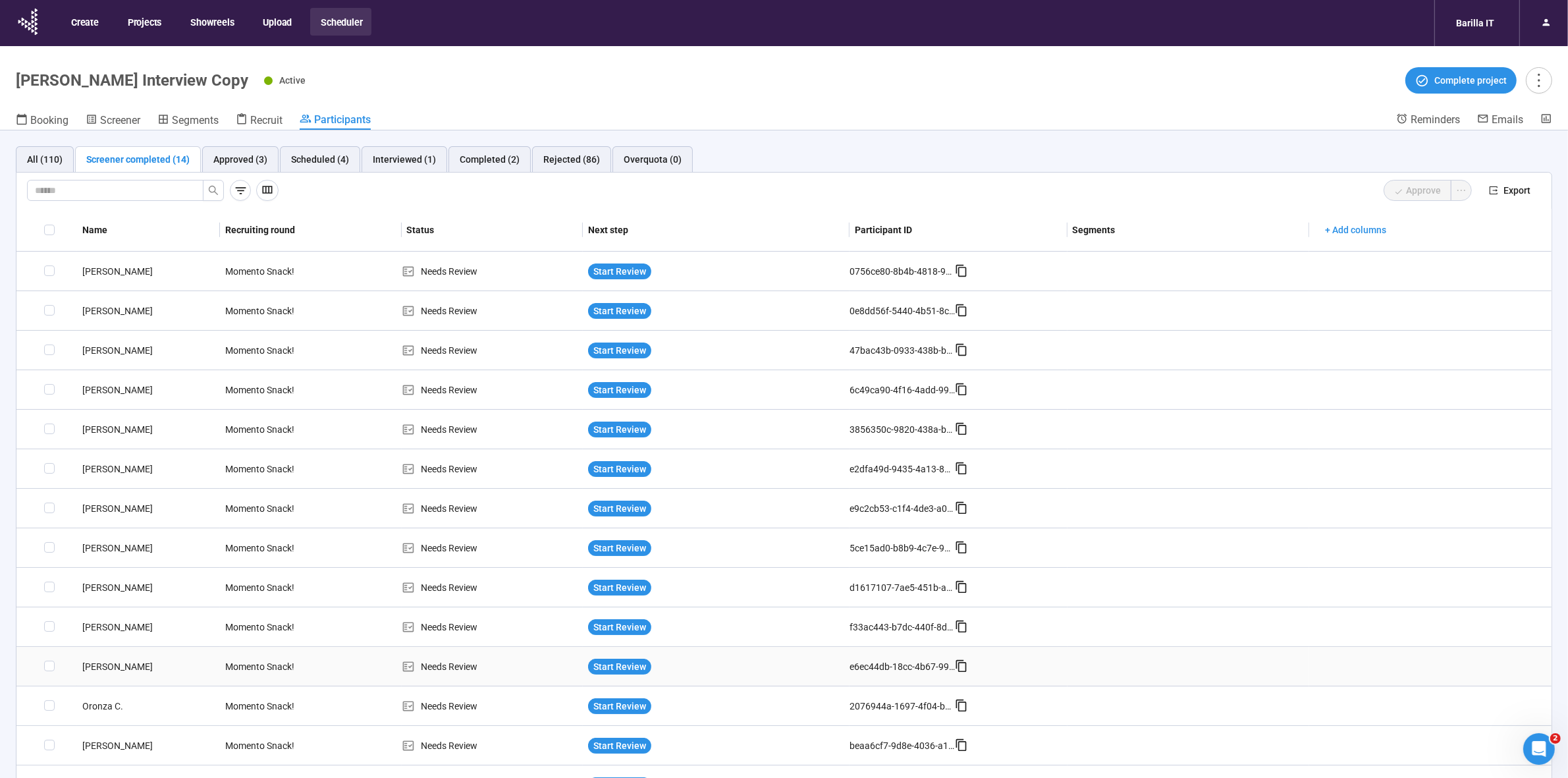
click at [110, 675] on td "[PERSON_NAME]" at bounding box center [149, 667] width 143 height 40
click at [109, 669] on div "[PERSON_NAME]" at bounding box center [149, 666] width 143 height 14
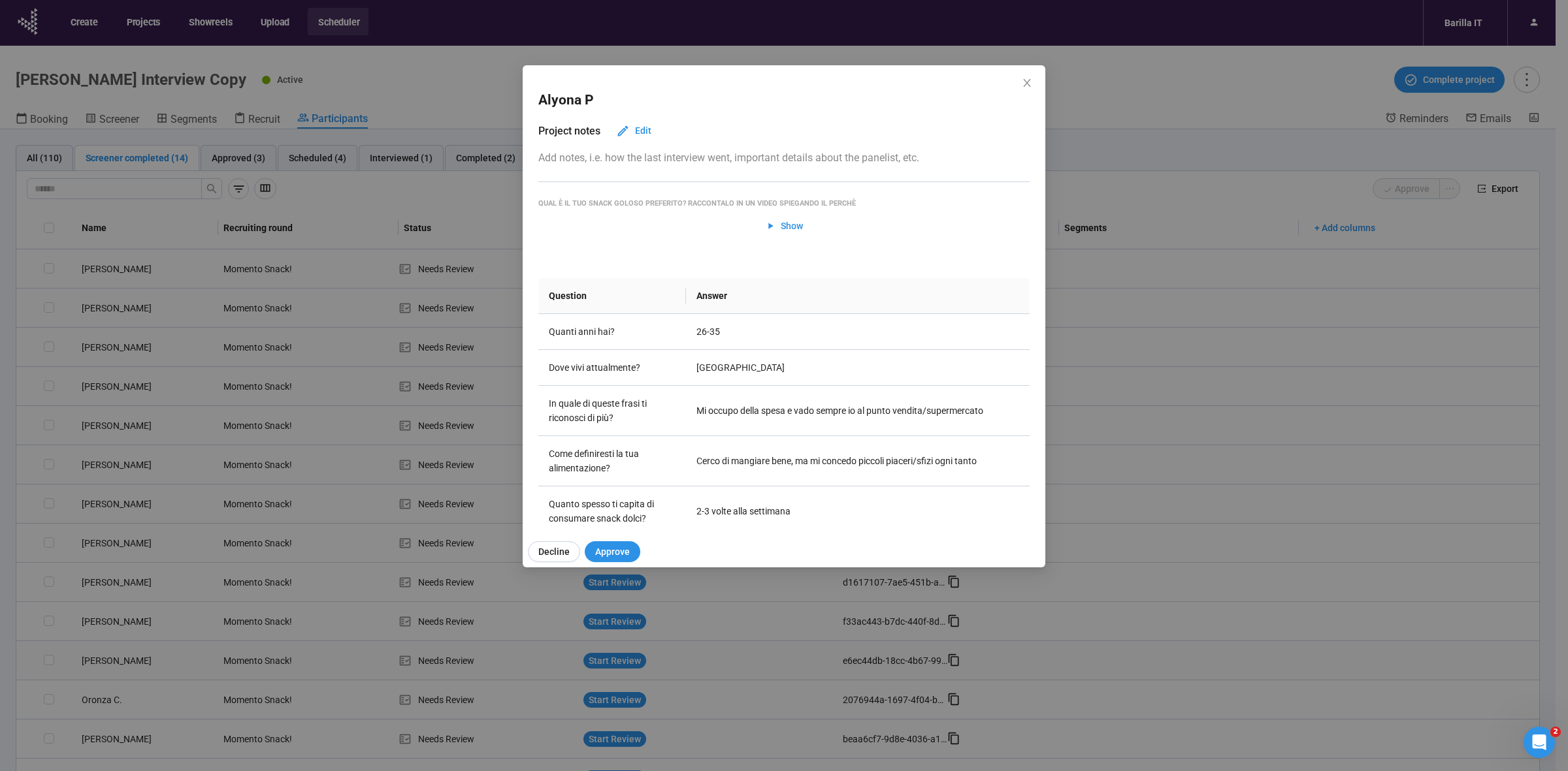
click at [108, 663] on div "Alyona P Project notes Edit Add notes, i.e. how the last interview went, import…" at bounding box center [784, 386] width 1568 height 771
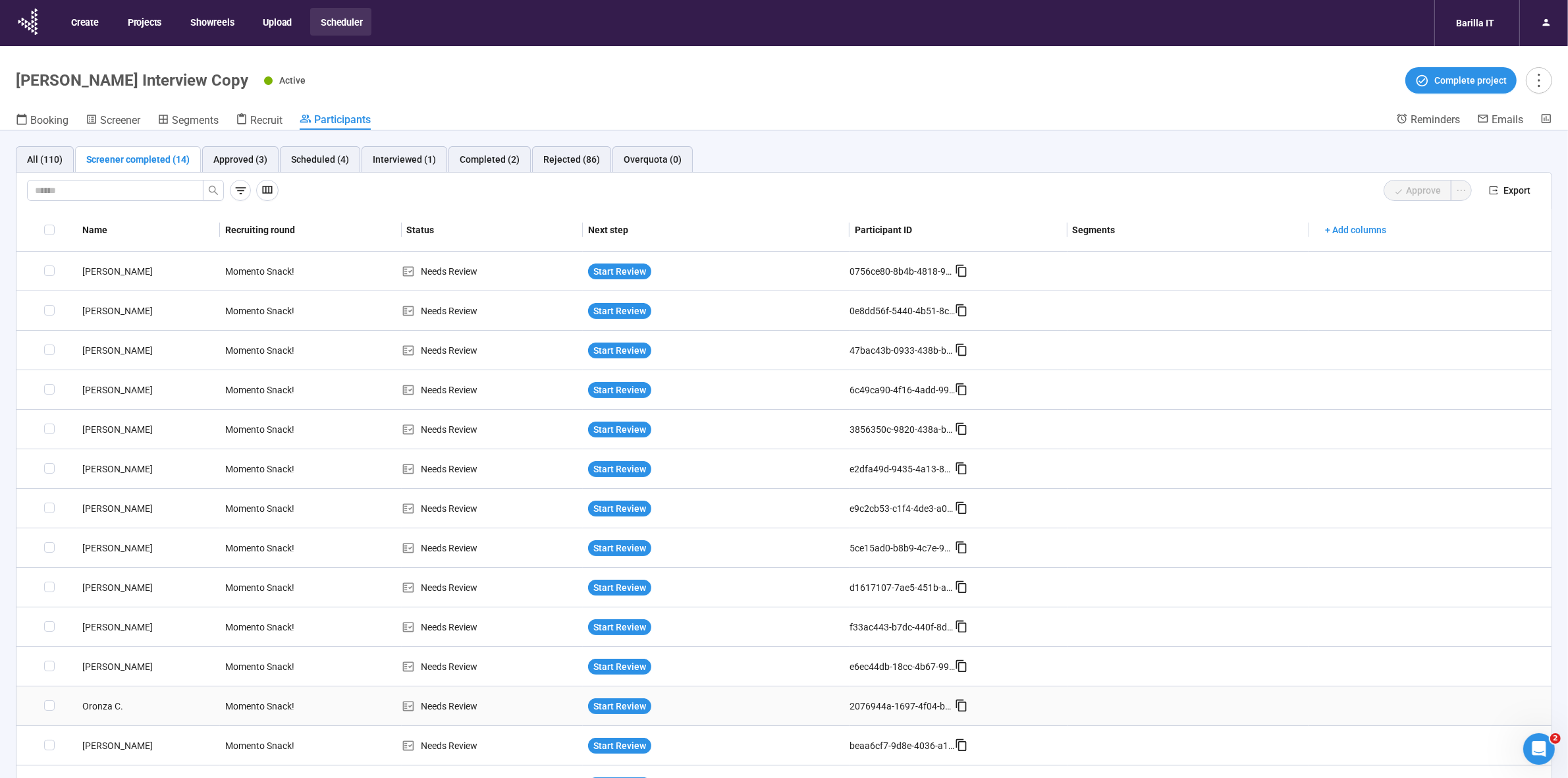
scroll to position [24, 0]
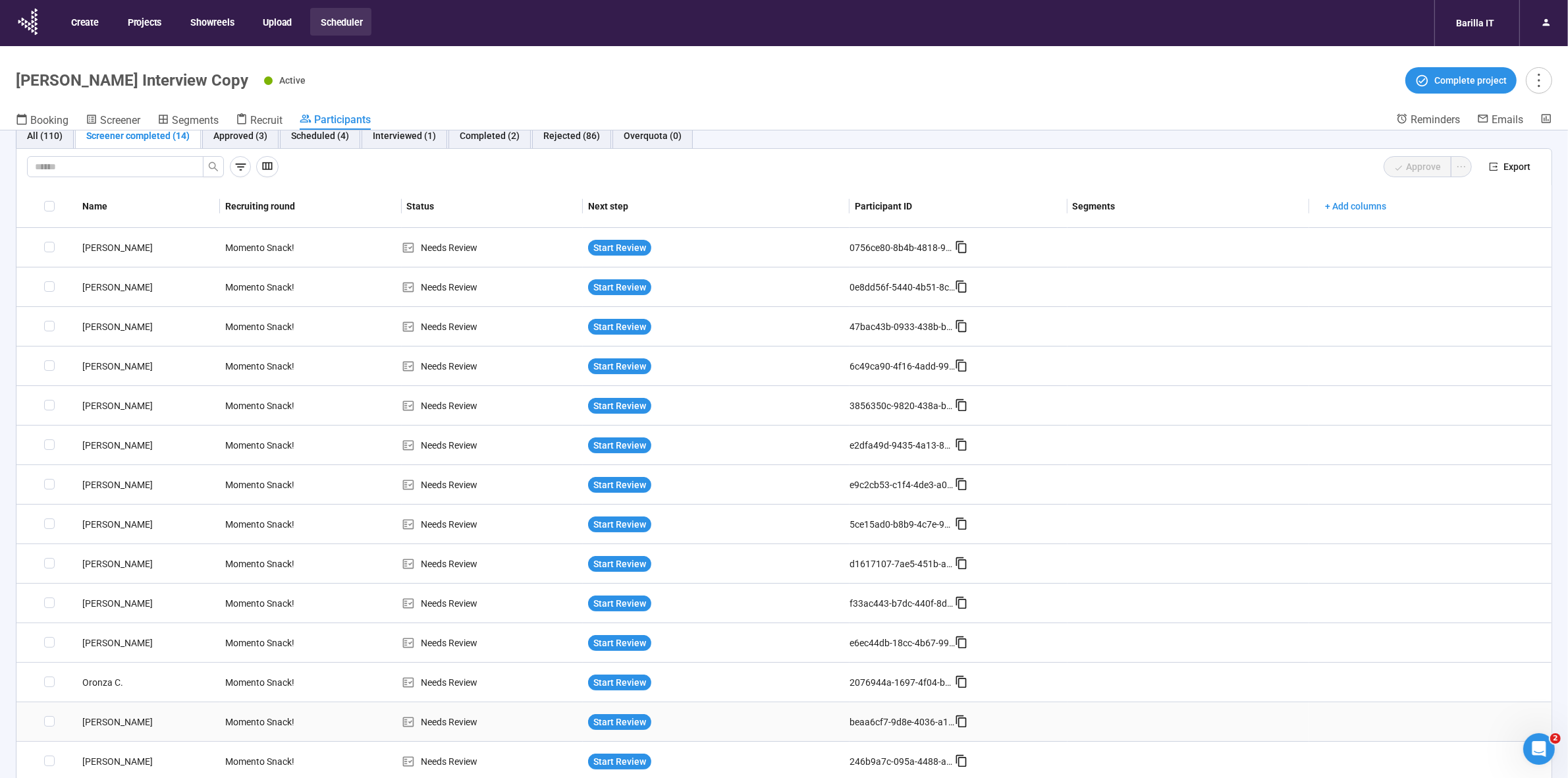
click at [107, 720] on div "[PERSON_NAME]" at bounding box center [149, 722] width 143 height 14
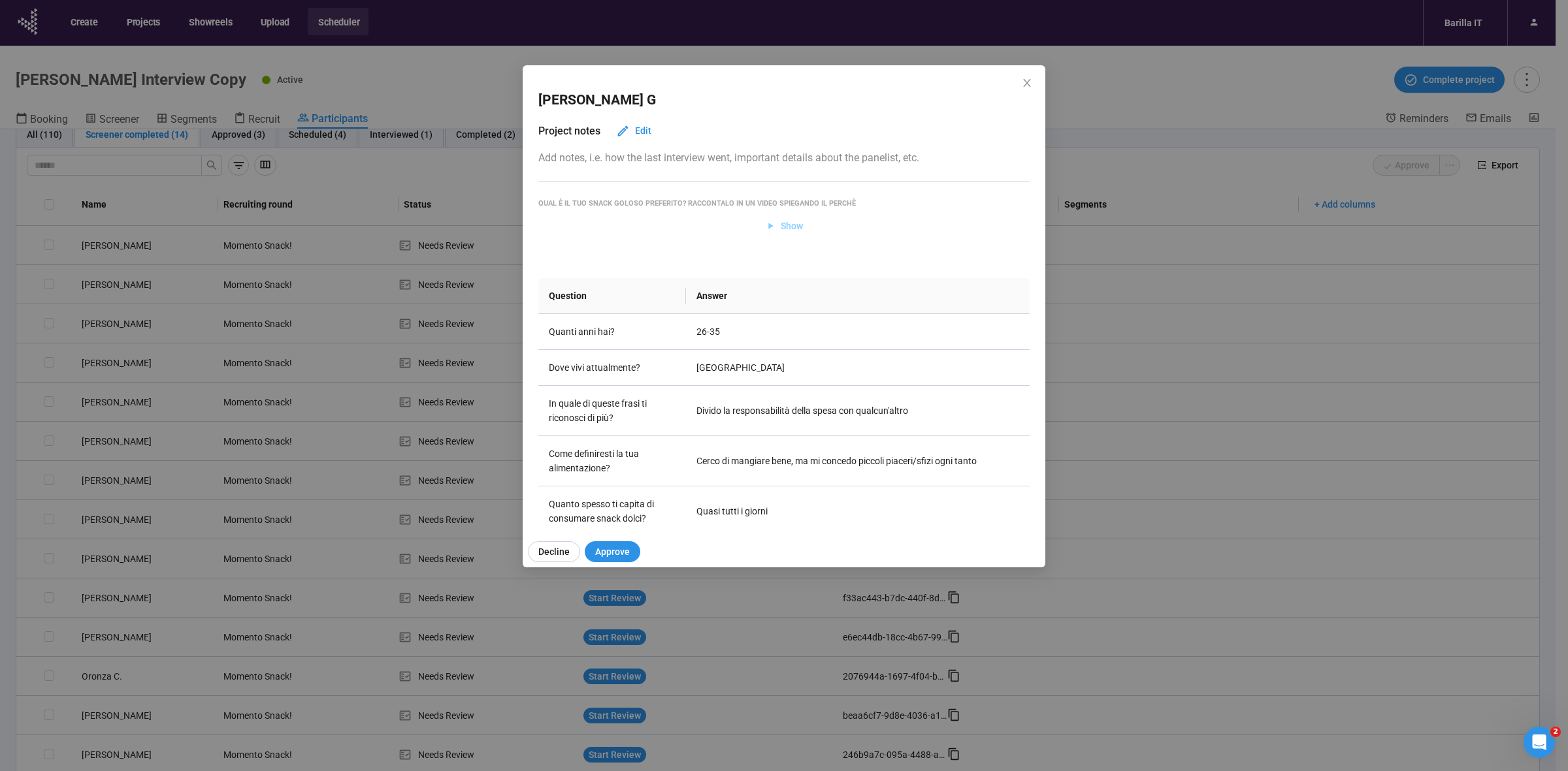
click at [781, 231] on span "Show" at bounding box center [792, 225] width 22 height 14
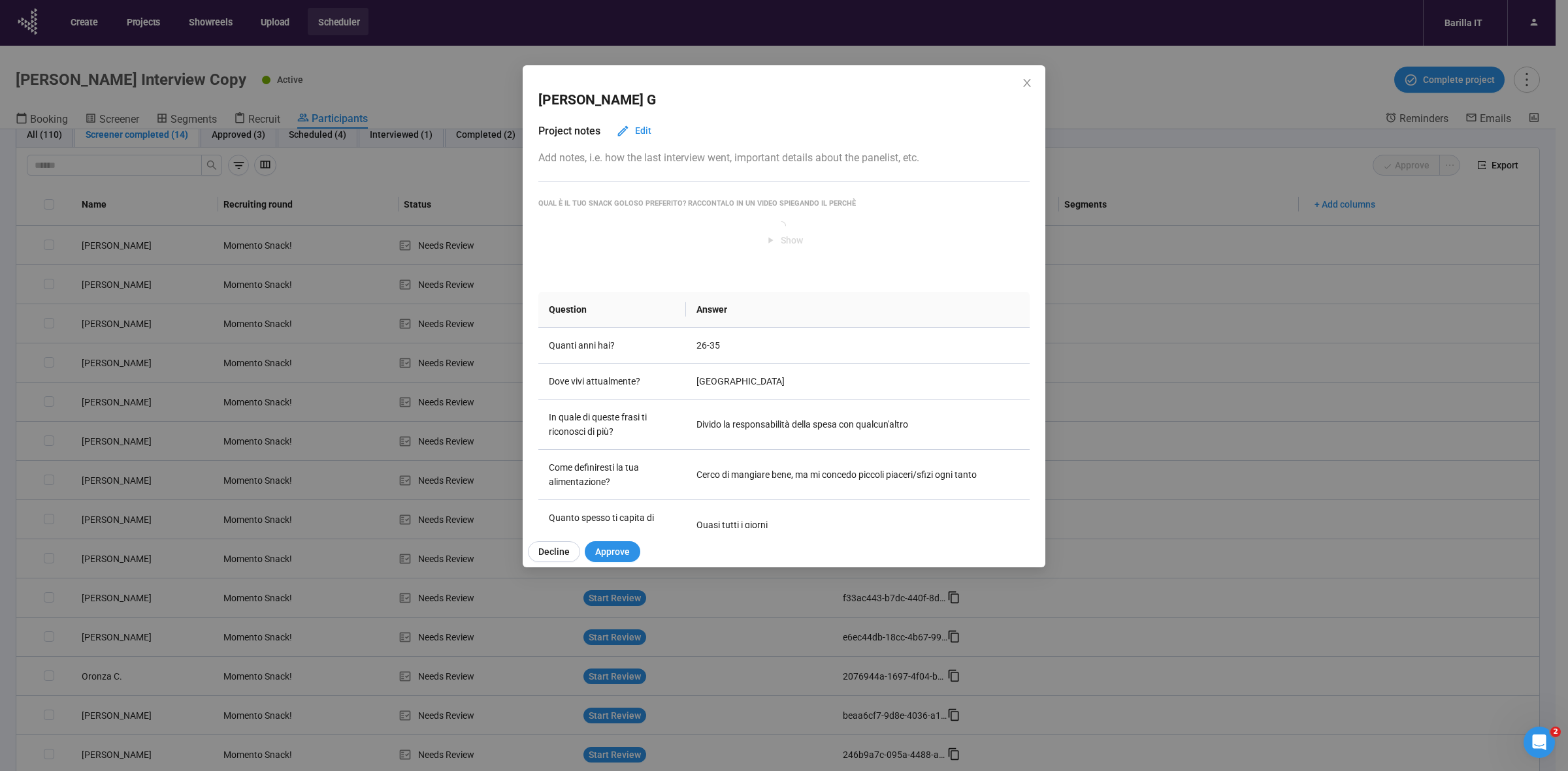
click at [0, 520] on div "[PERSON_NAME] Project notes Edit Add notes, i.e. how the last interview went, i…" at bounding box center [784, 386] width 1568 height 771
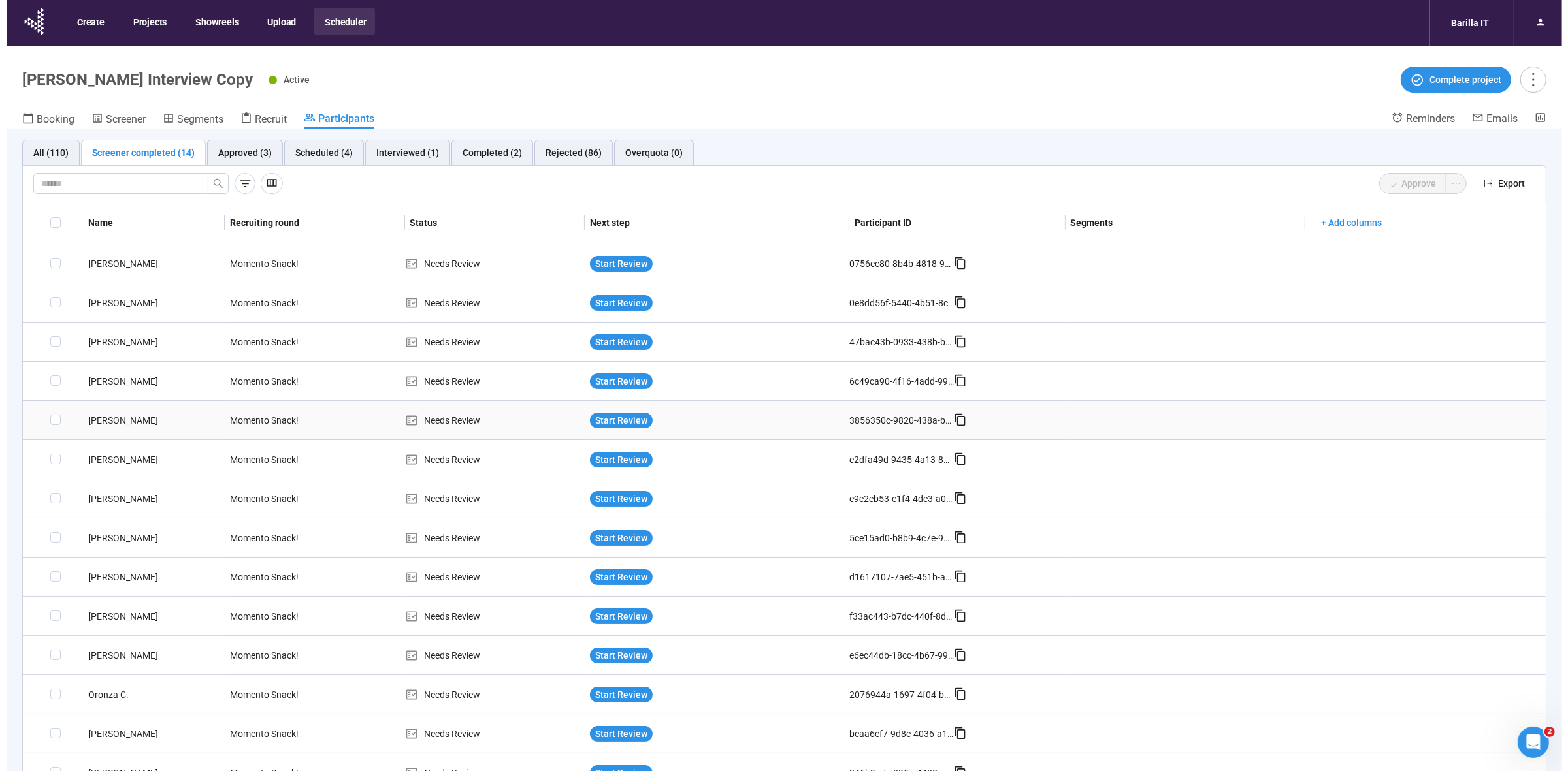
scroll to position [0, 0]
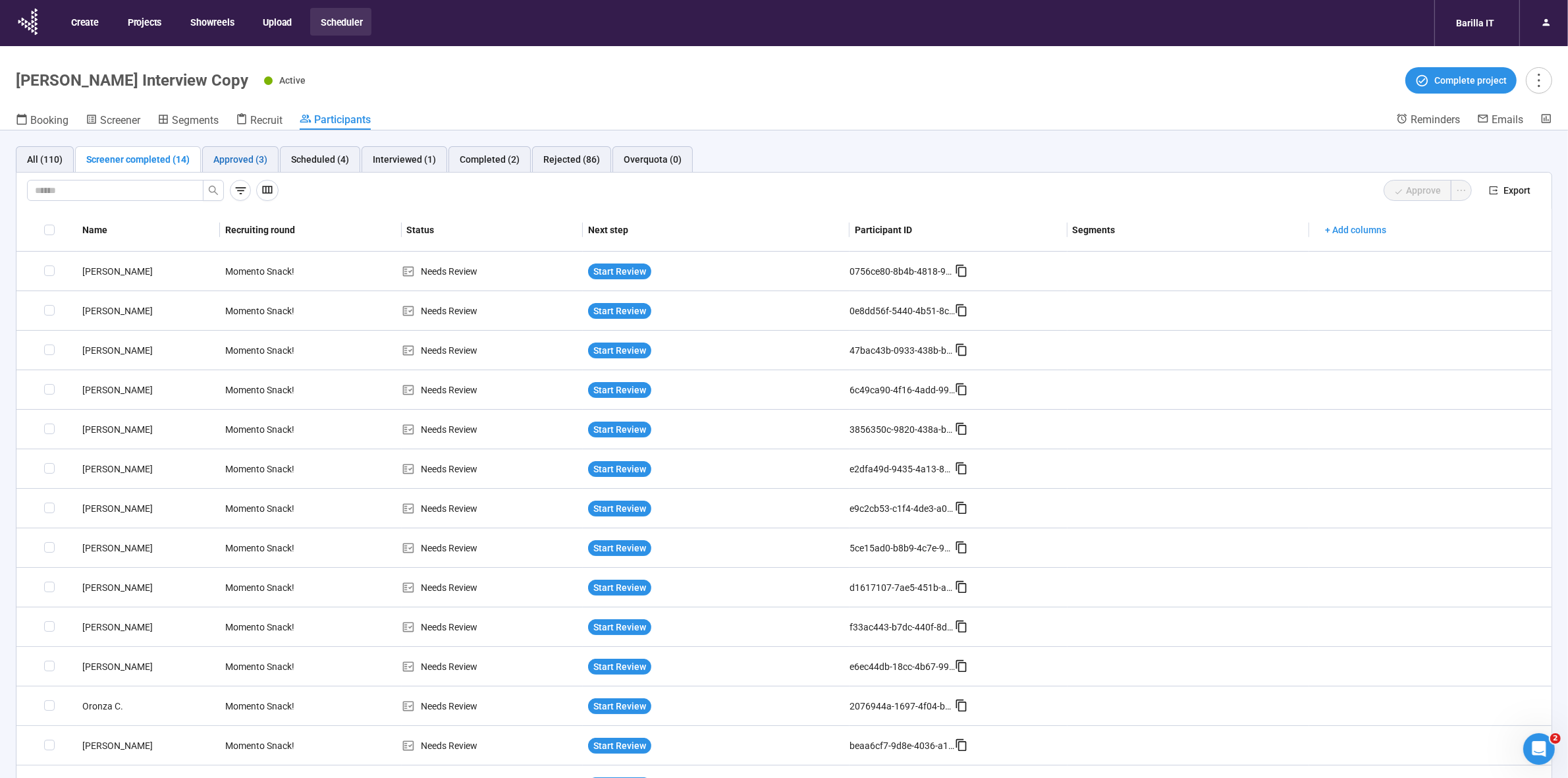
click at [229, 153] on div "Approved (3)" at bounding box center [240, 159] width 54 height 14
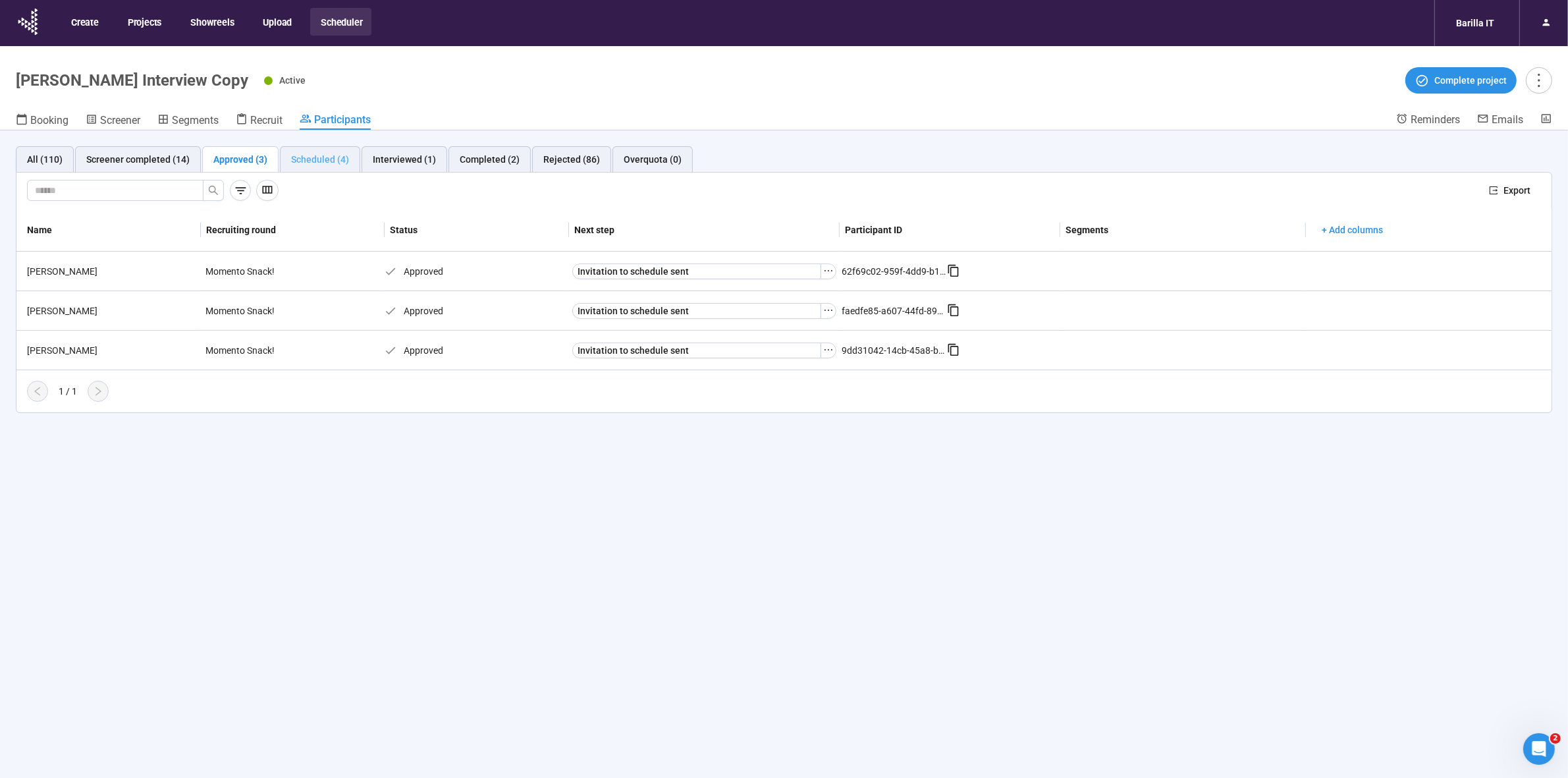
click at [318, 149] on div "Scheduled (4)" at bounding box center [320, 159] width 80 height 26
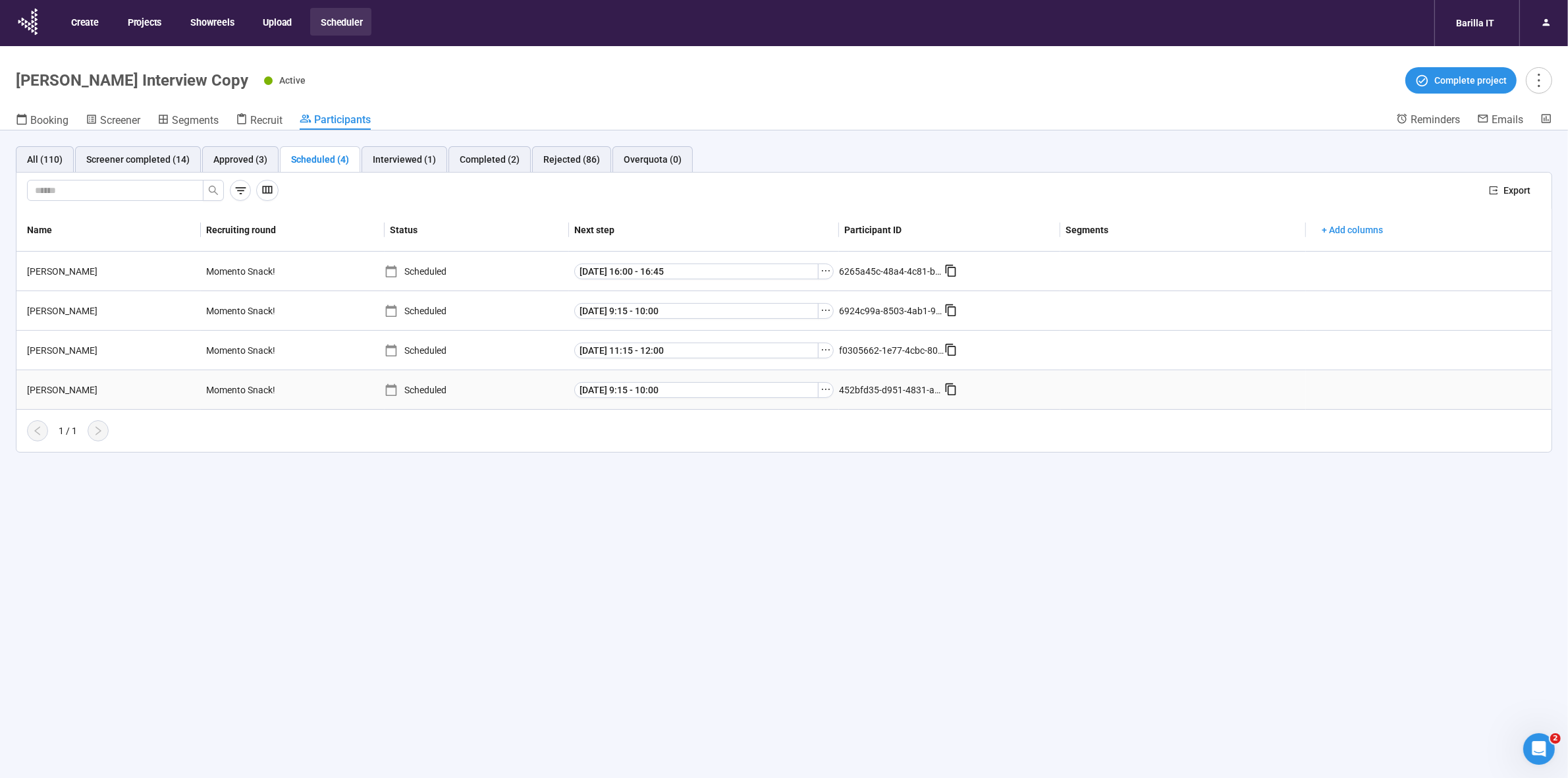
click at [50, 387] on div "[PERSON_NAME]" at bounding box center [111, 390] width 179 height 14
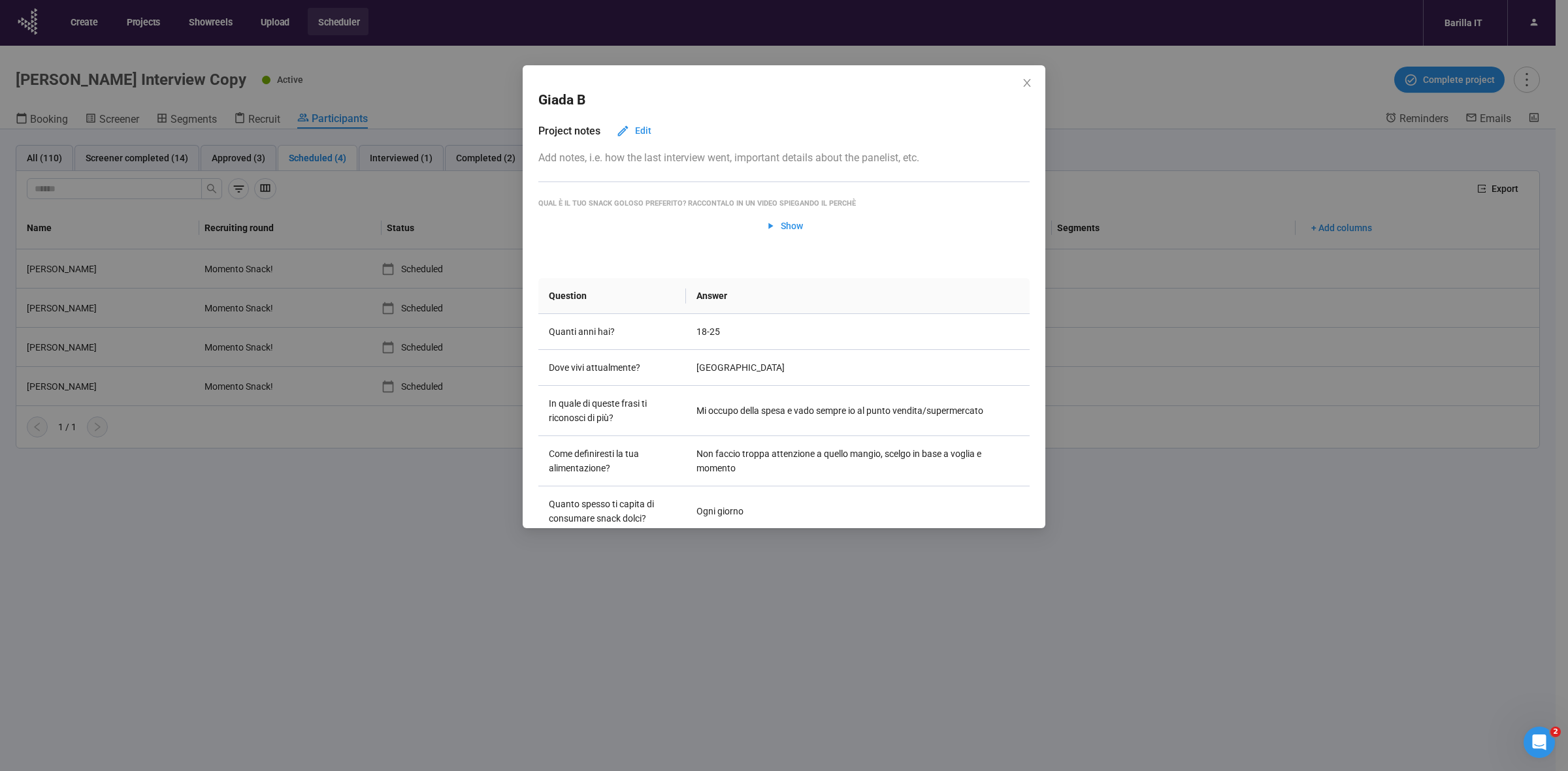
click at [66, 496] on div "Giada B Project notes Edit Add notes, i.e. how the last interview went, importa…" at bounding box center [784, 386] width 1568 height 771
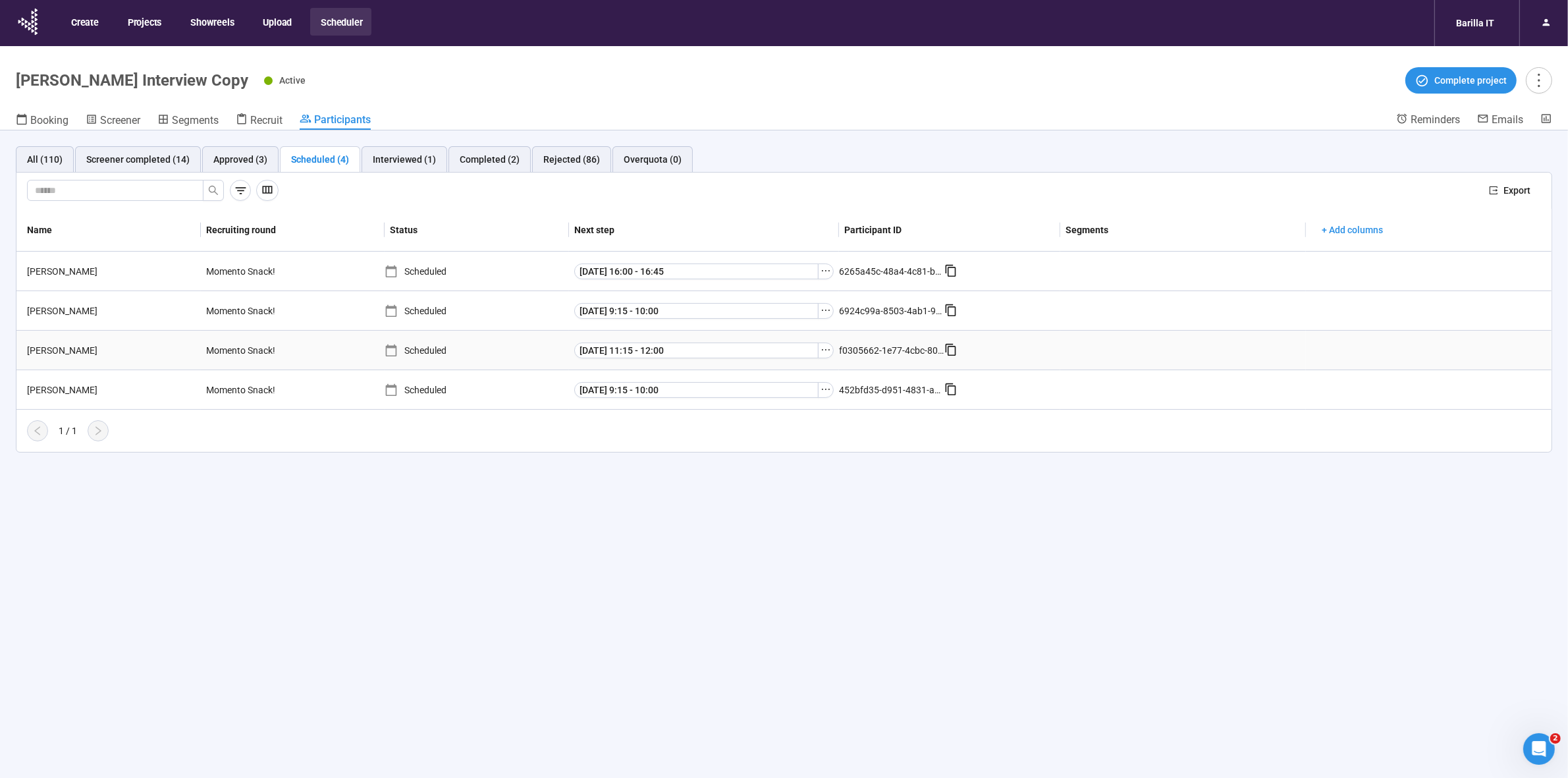
click at [35, 351] on div "[PERSON_NAME]" at bounding box center [111, 350] width 179 height 14
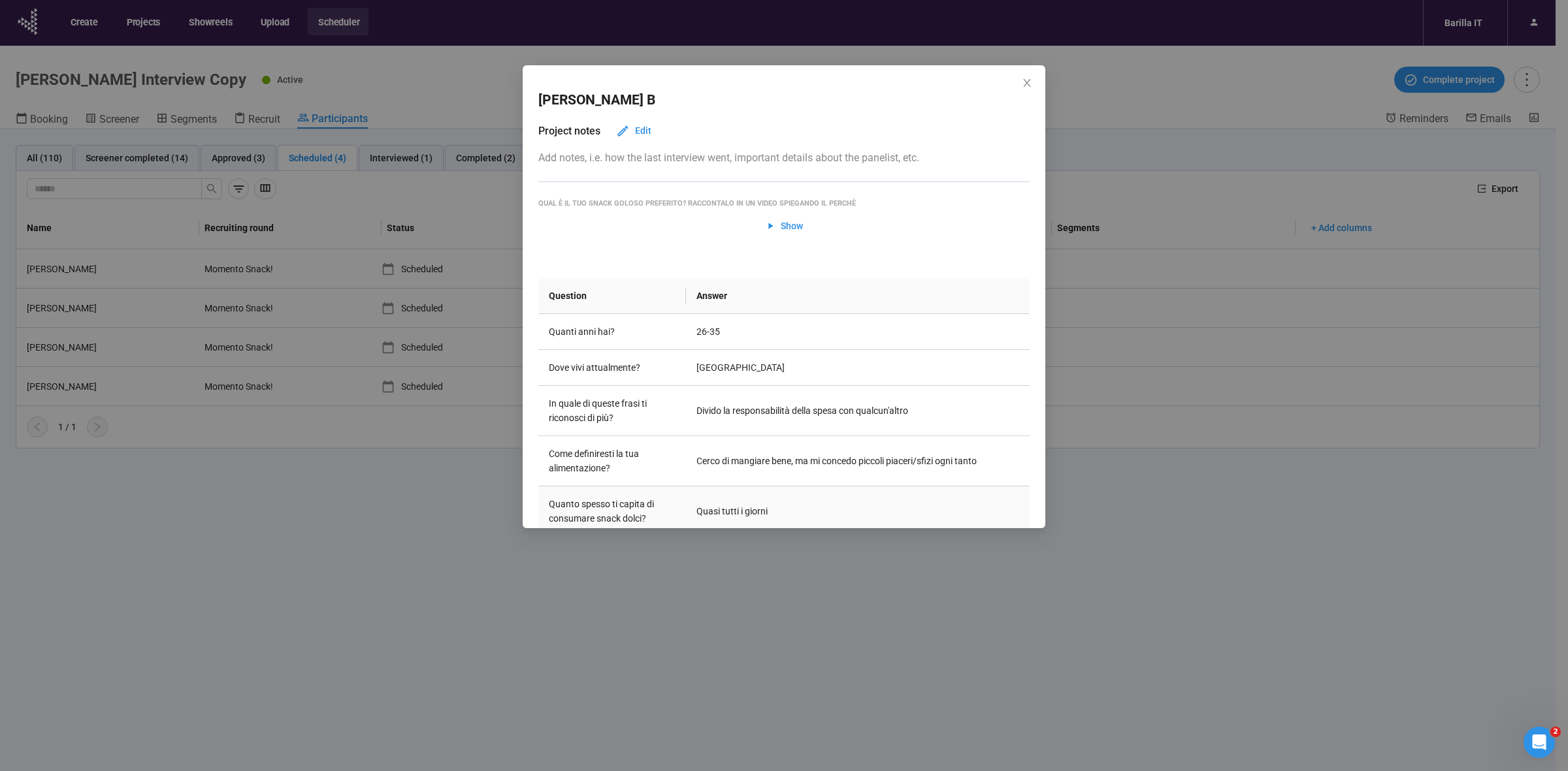
scroll to position [82, 0]
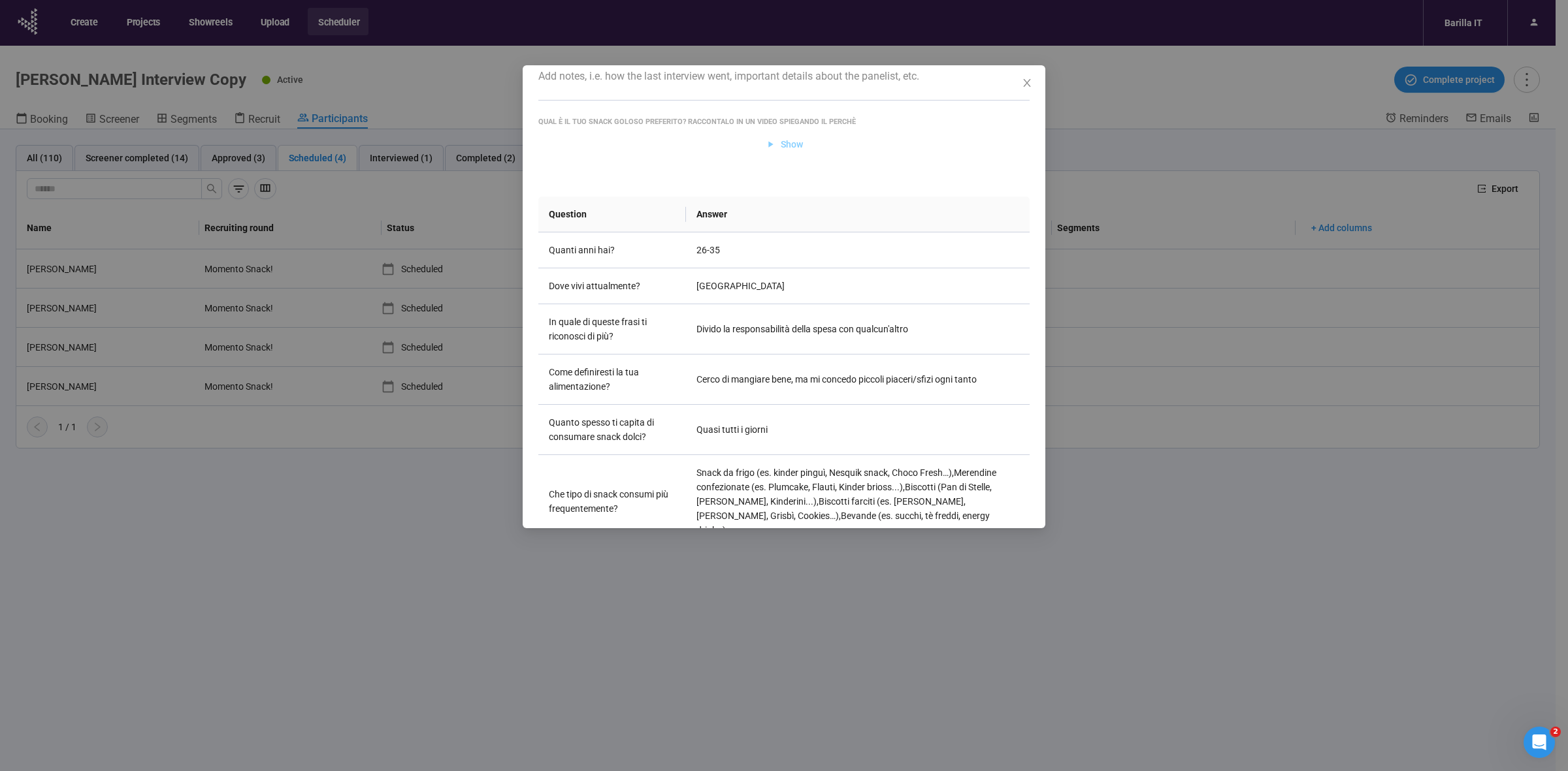
click at [772, 141] on span "Show" at bounding box center [785, 144] width 39 height 14
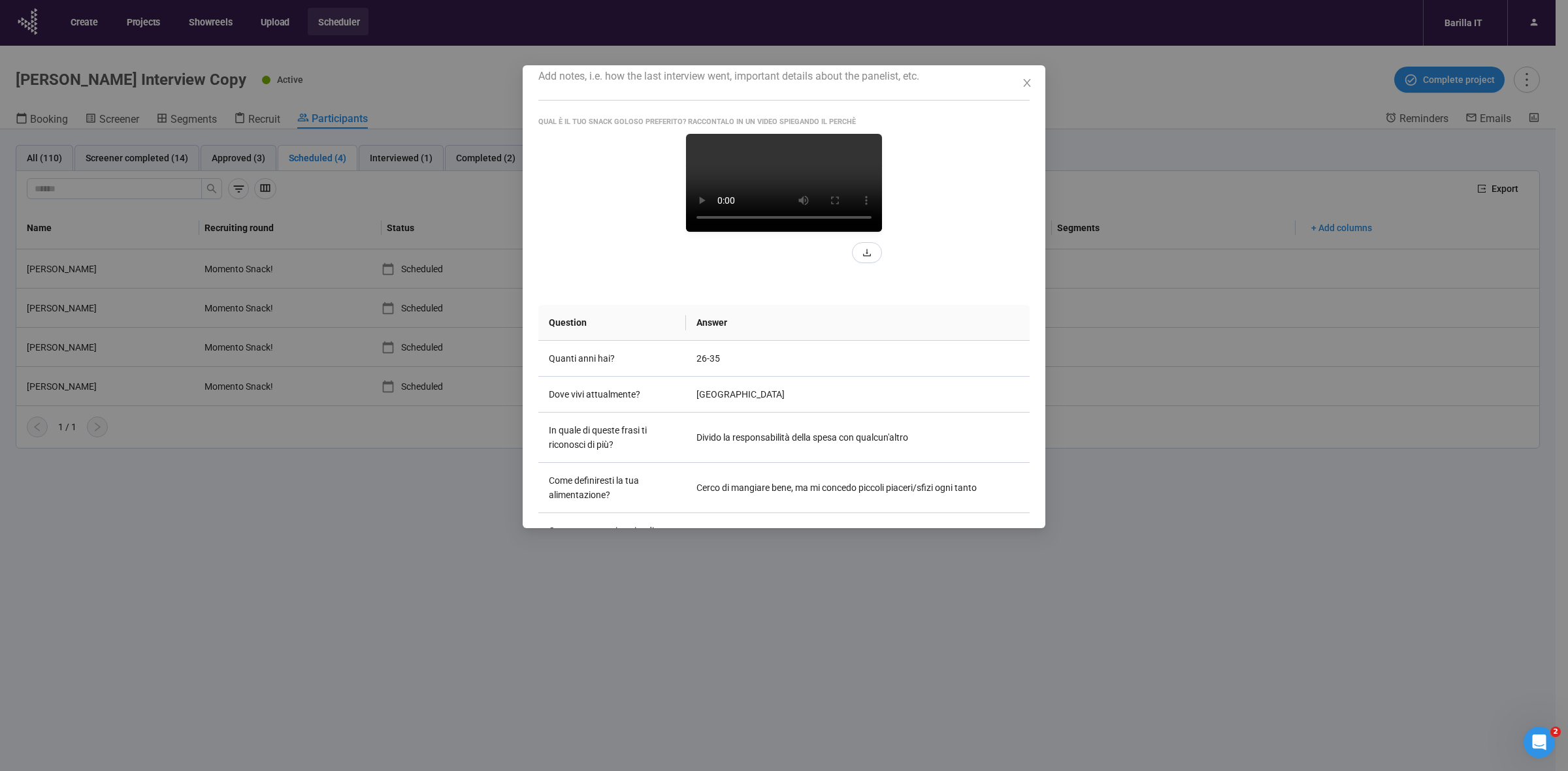
click at [803, 232] on video at bounding box center [783, 183] width 196 height 98
click at [753, 232] on video at bounding box center [783, 183] width 196 height 98
click at [831, 573] on div "[PERSON_NAME] Project notes Edit Add notes, i.e. how the last interview went, i…" at bounding box center [784, 386] width 1568 height 771
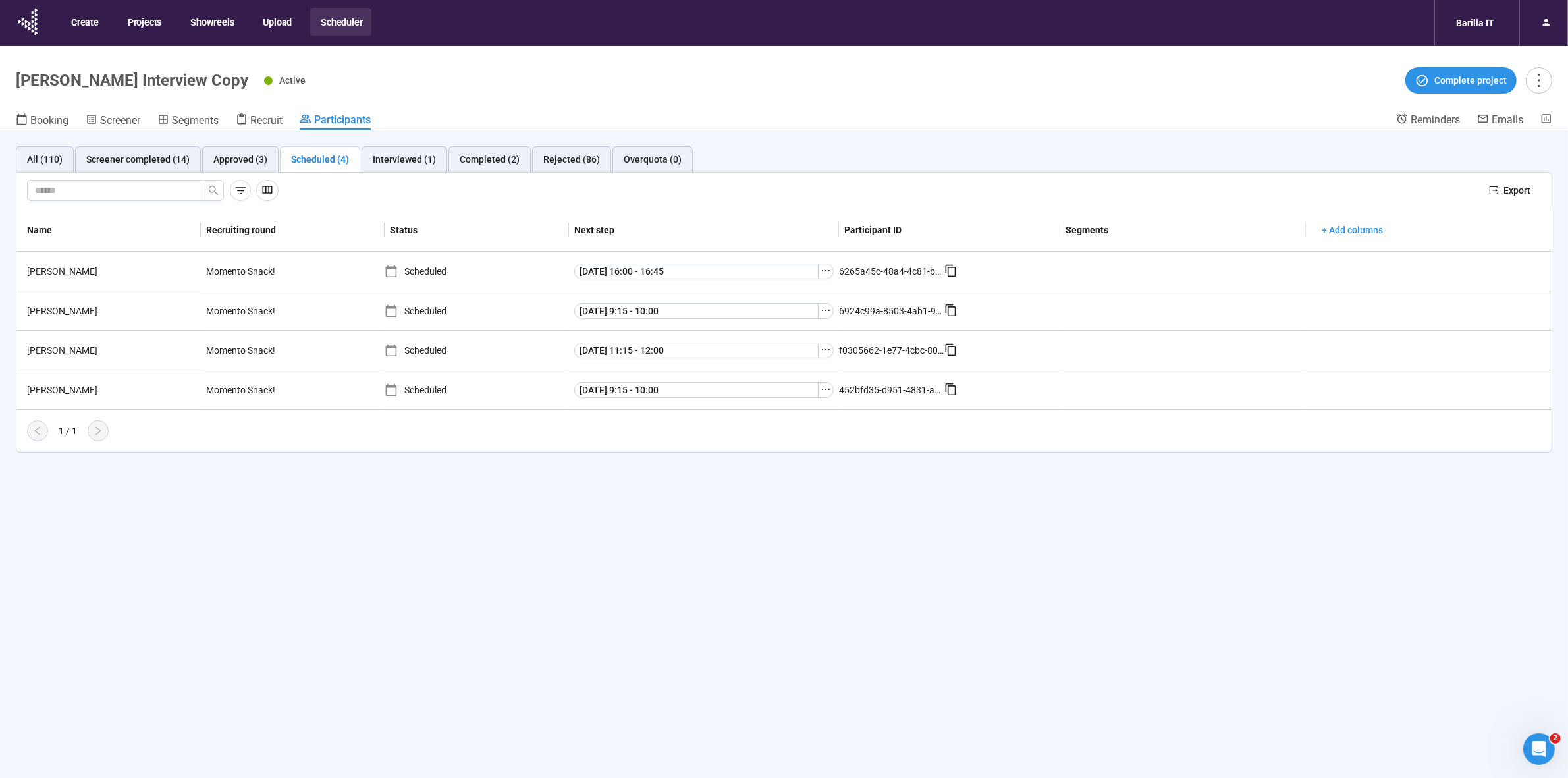
click at [325, 471] on div "All (110) Screener completed (14) Approved (3) Scheduled (4) Interviewed (1) Co…" at bounding box center [784, 478] width 1568 height 694
click at [45, 306] on div "[PERSON_NAME]" at bounding box center [111, 311] width 179 height 14
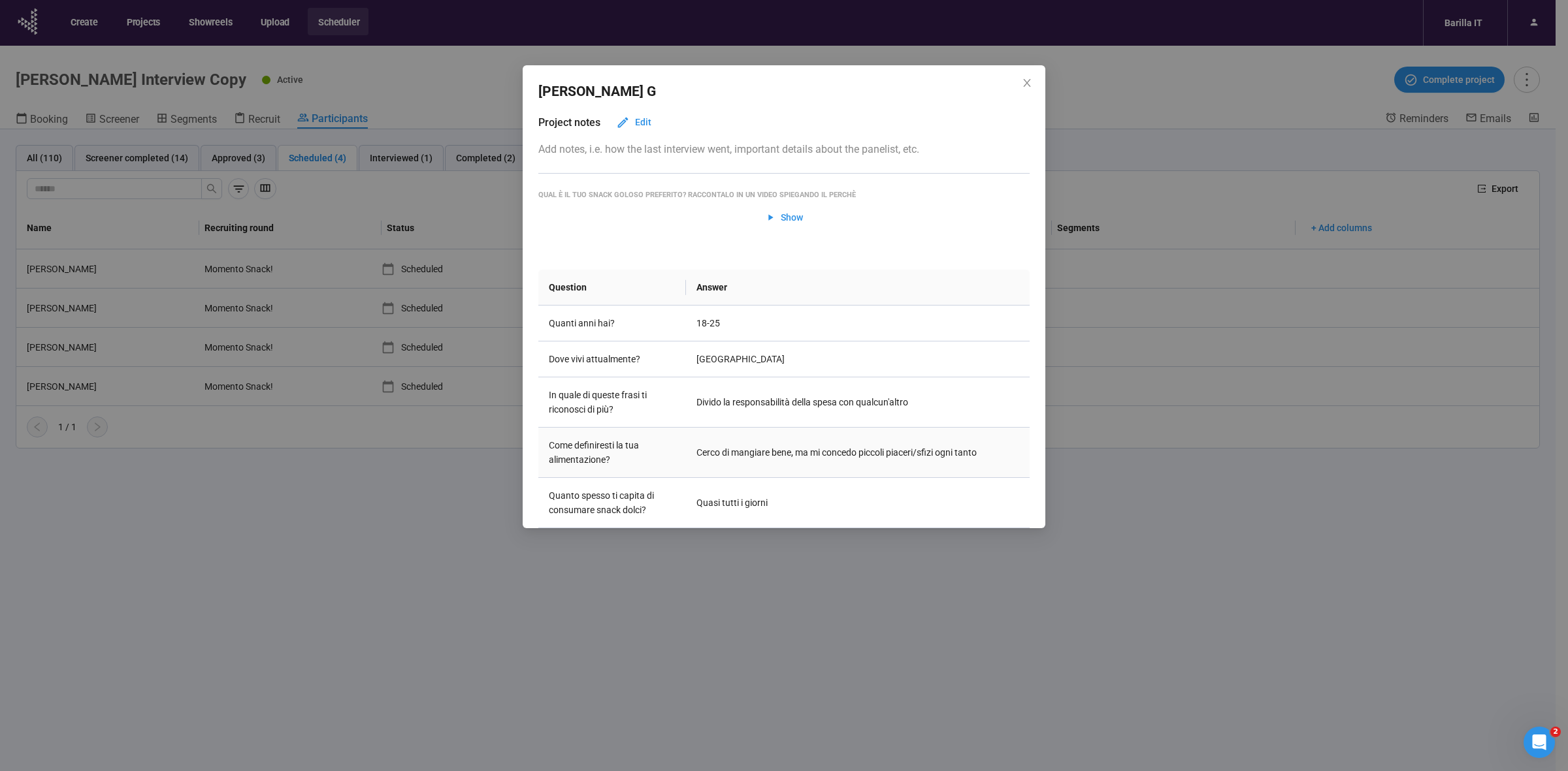
scroll to position [0, 0]
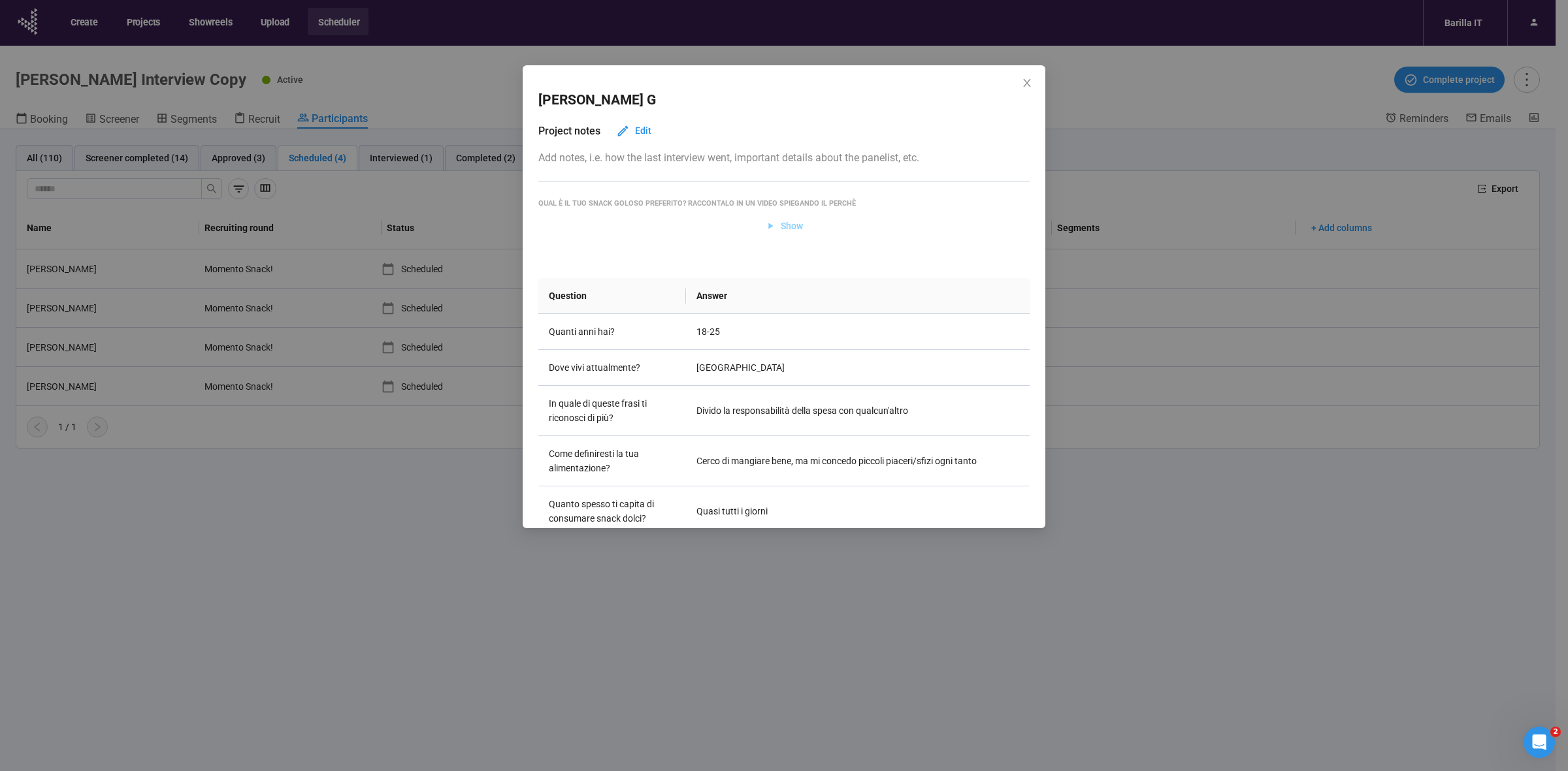
click at [781, 225] on span "Show" at bounding box center [792, 225] width 22 height 14
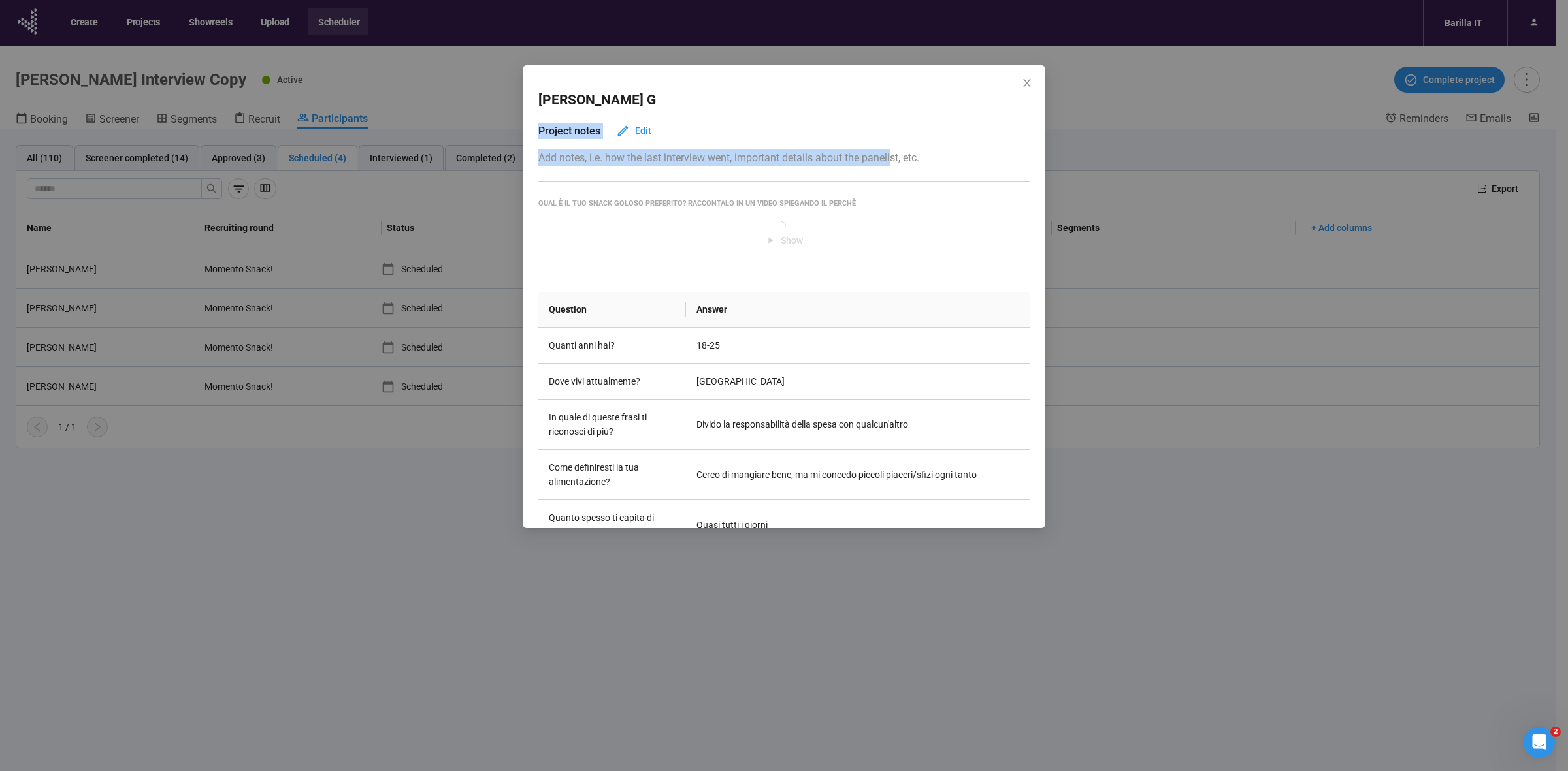
drag, startPoint x: 695, startPoint y: 87, endPoint x: 893, endPoint y: 142, distance: 205.5
click at [893, 142] on div "[PERSON_NAME] Project notes Edit Add notes, i.e. how the last interview went, i…" at bounding box center [784, 297] width 523 height 463
click at [876, 115] on div "[PERSON_NAME]" at bounding box center [784, 100] width 491 height 45
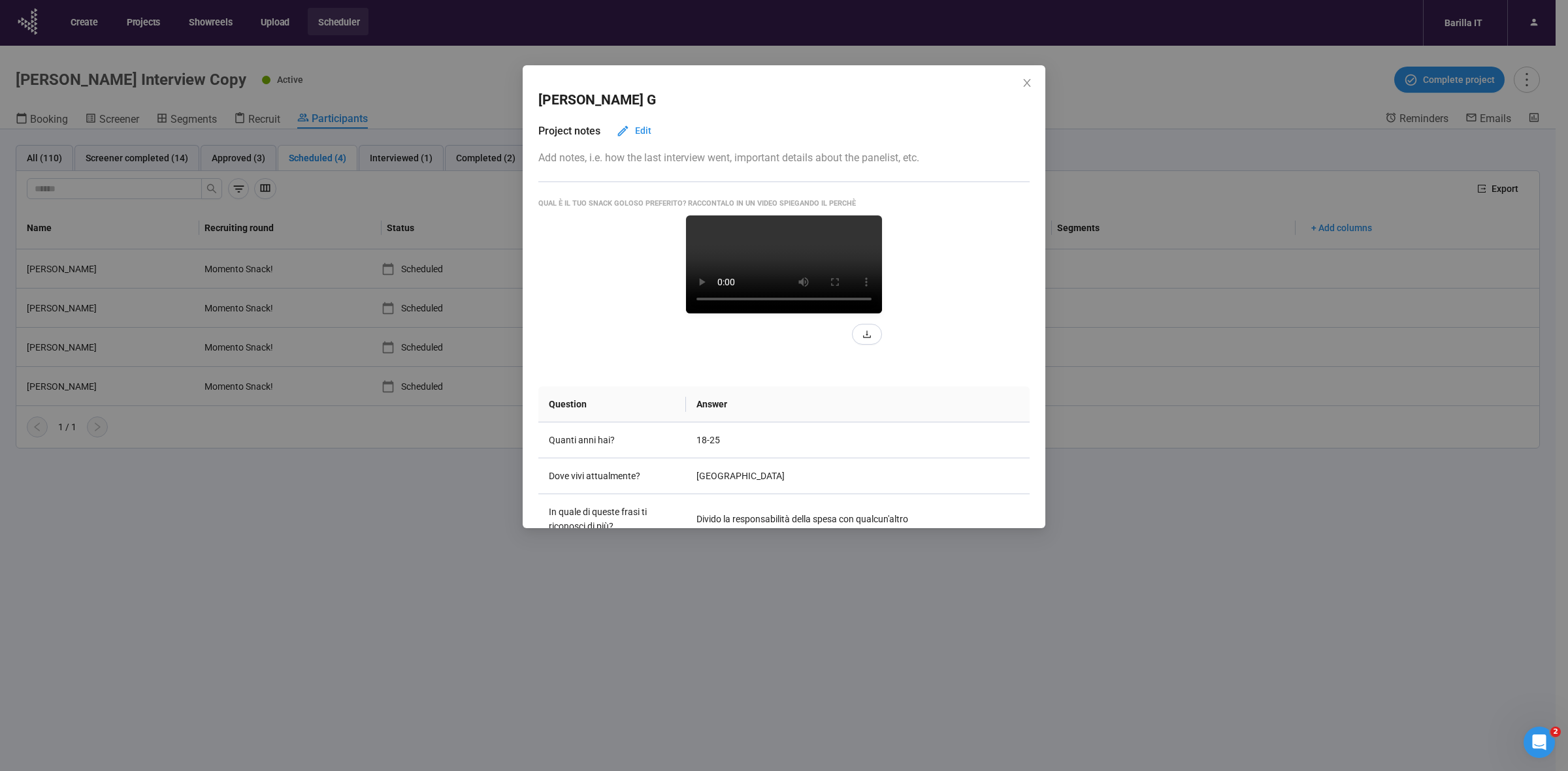
click at [765, 313] on video at bounding box center [783, 265] width 196 height 98
click at [334, 553] on div "[PERSON_NAME] Project notes Edit Add notes, i.e. how the last interview went, i…" at bounding box center [784, 386] width 1568 height 771
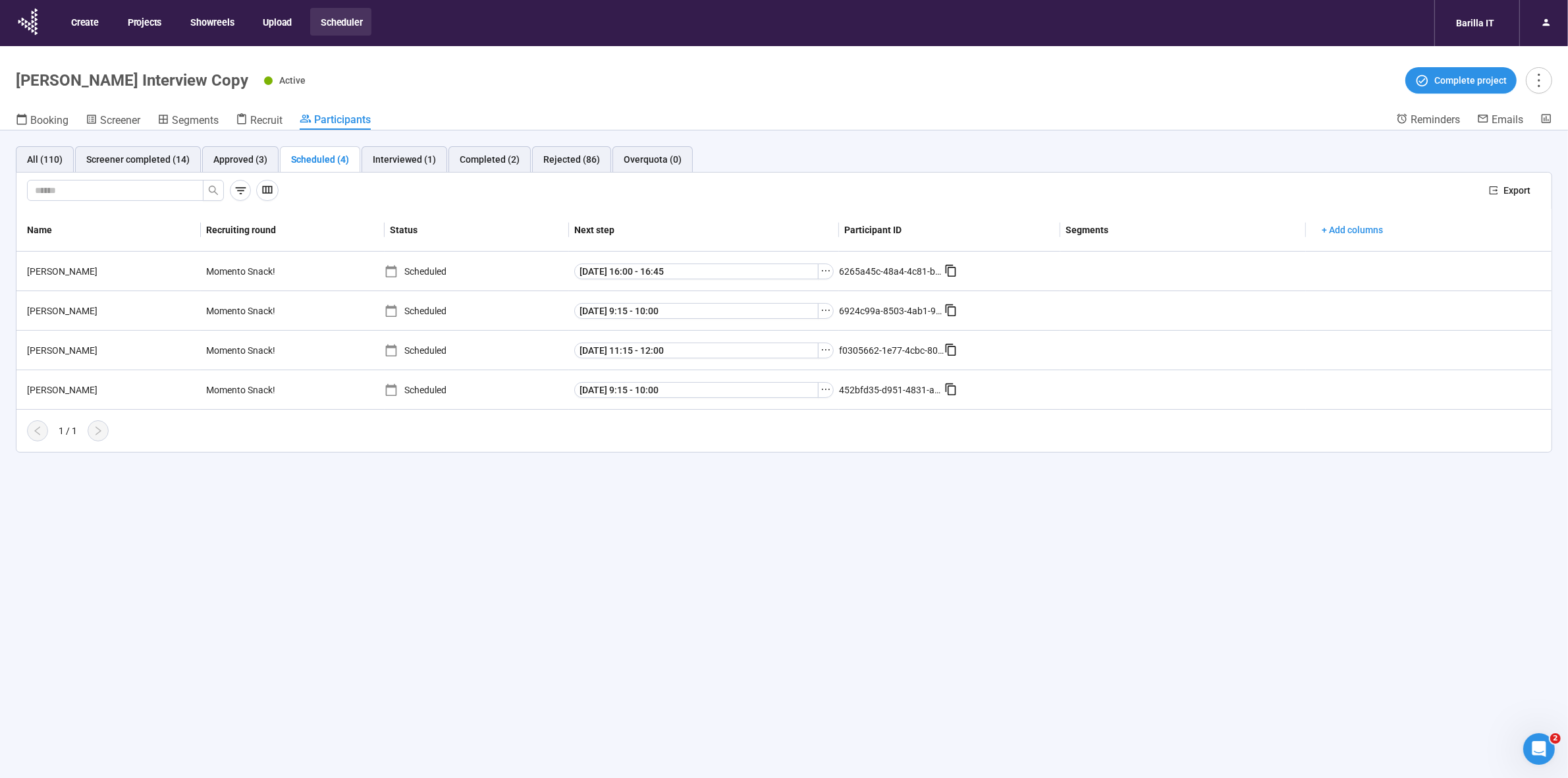
click at [262, 492] on div "All (110) Screener completed (14) Approved (3) Scheduled (4) Interviewed (1) Co…" at bounding box center [784, 478] width 1568 height 694
